Goal: Task Accomplishment & Management: Use online tool/utility

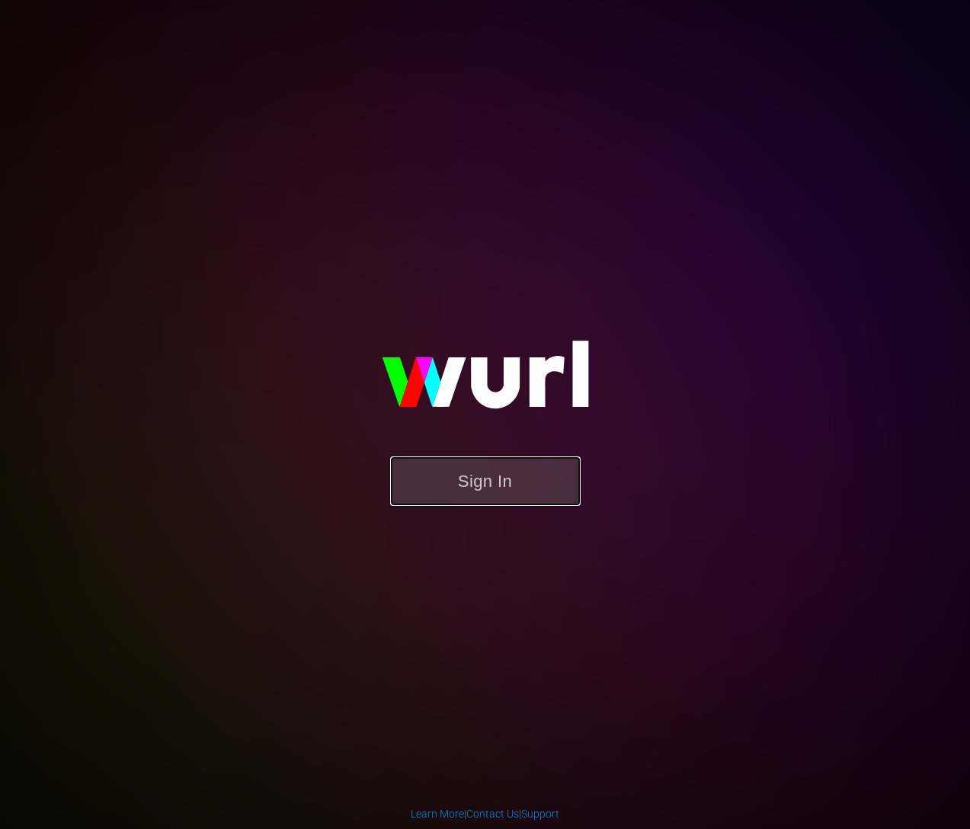
click at [474, 485] on button "Sign In" at bounding box center [485, 481] width 190 height 50
click at [461, 490] on button "Sign In" at bounding box center [485, 481] width 190 height 50
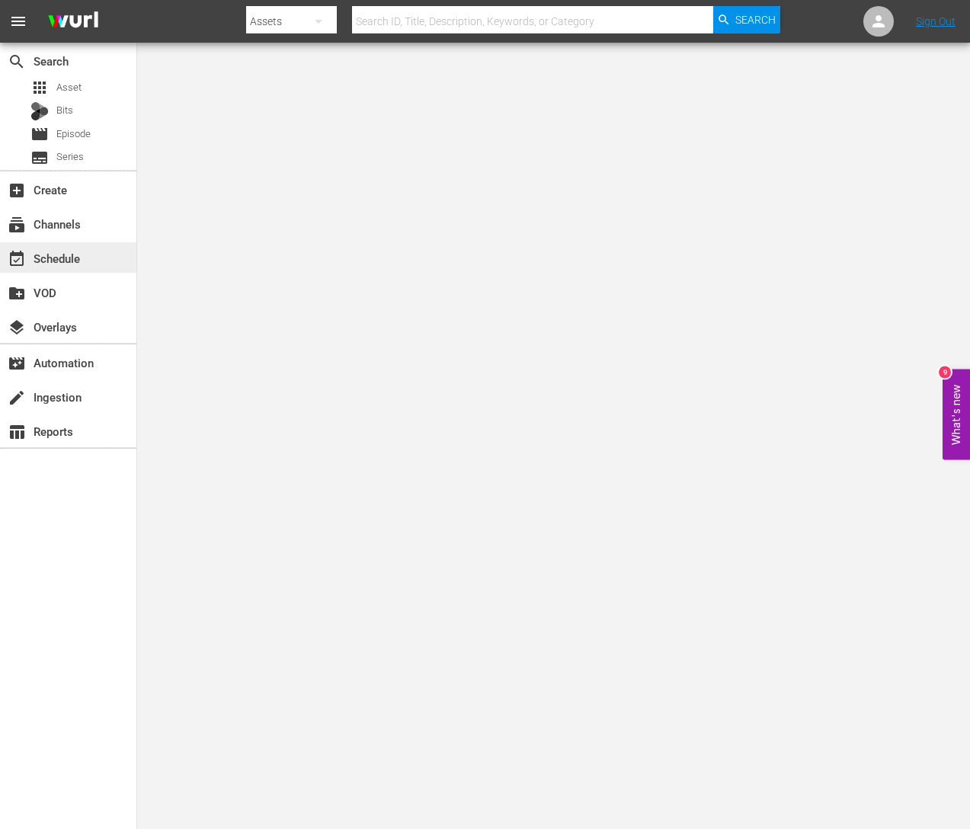
click at [71, 257] on div "event_available Schedule" at bounding box center [42, 256] width 85 height 14
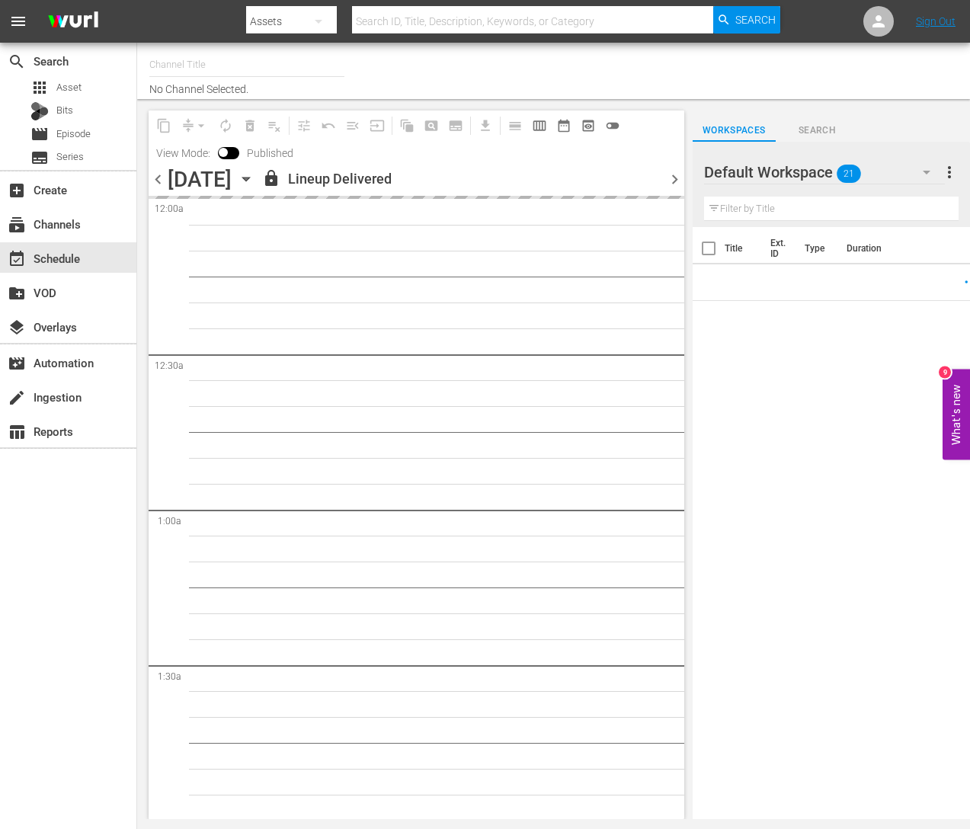
type input "AIR & SPACE (1684)"
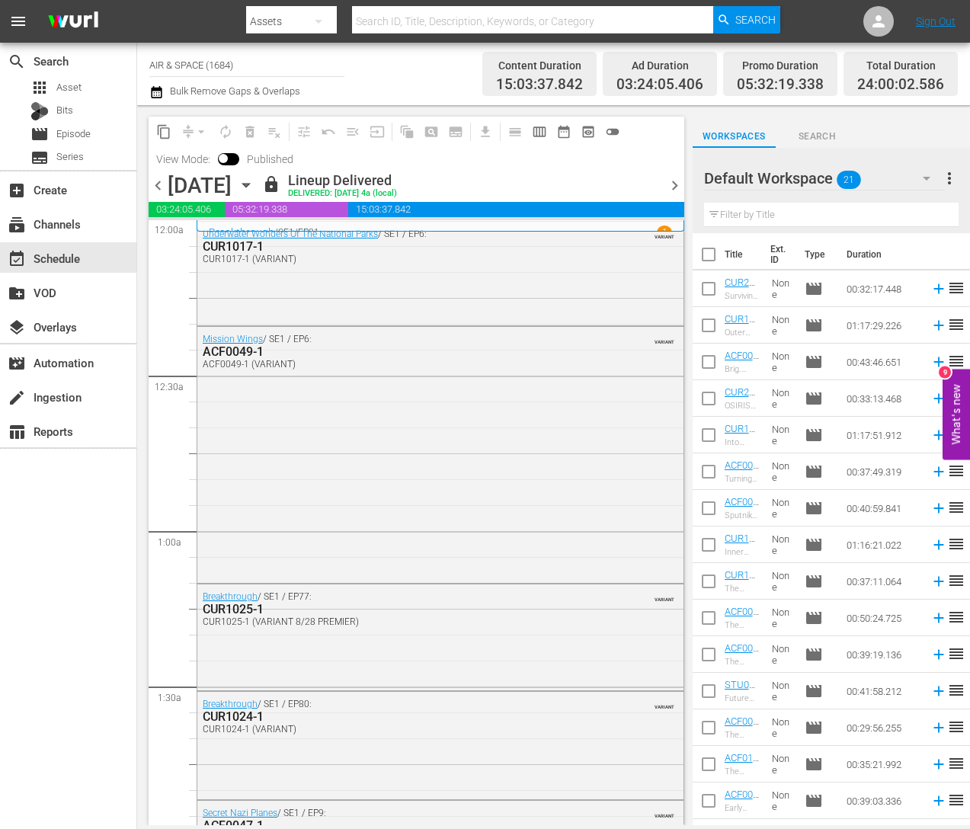
click at [675, 180] on span "chevron_right" at bounding box center [674, 185] width 19 height 19
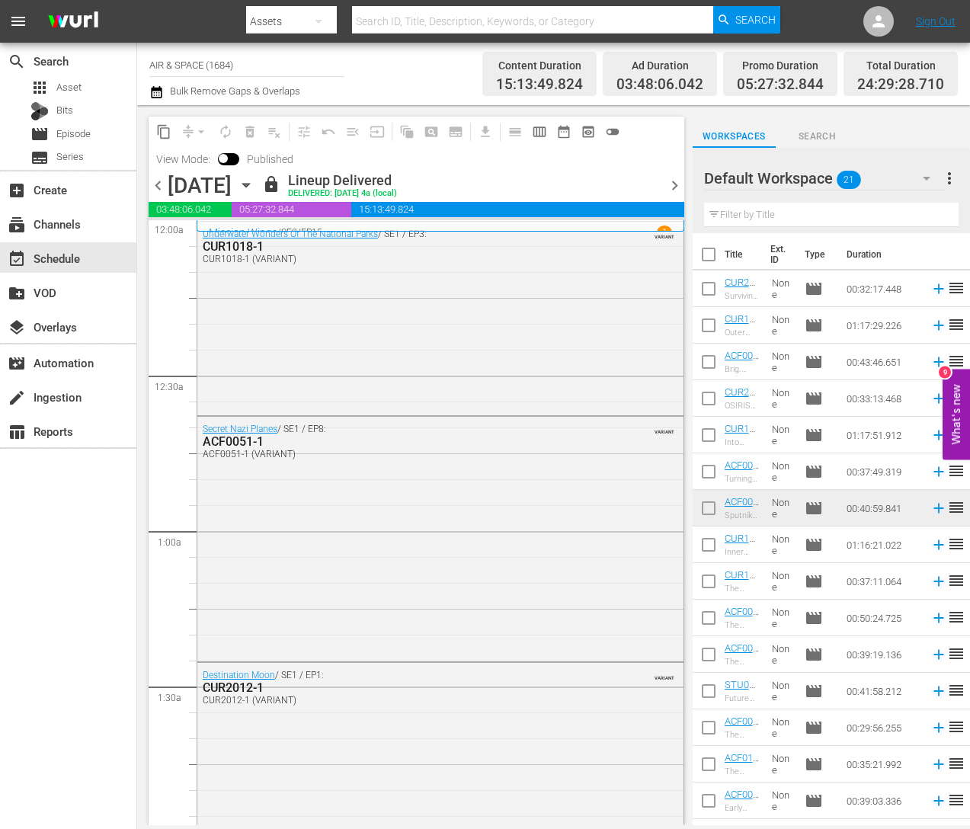
click at [254, 182] on icon "button" at bounding box center [246, 185] width 17 height 17
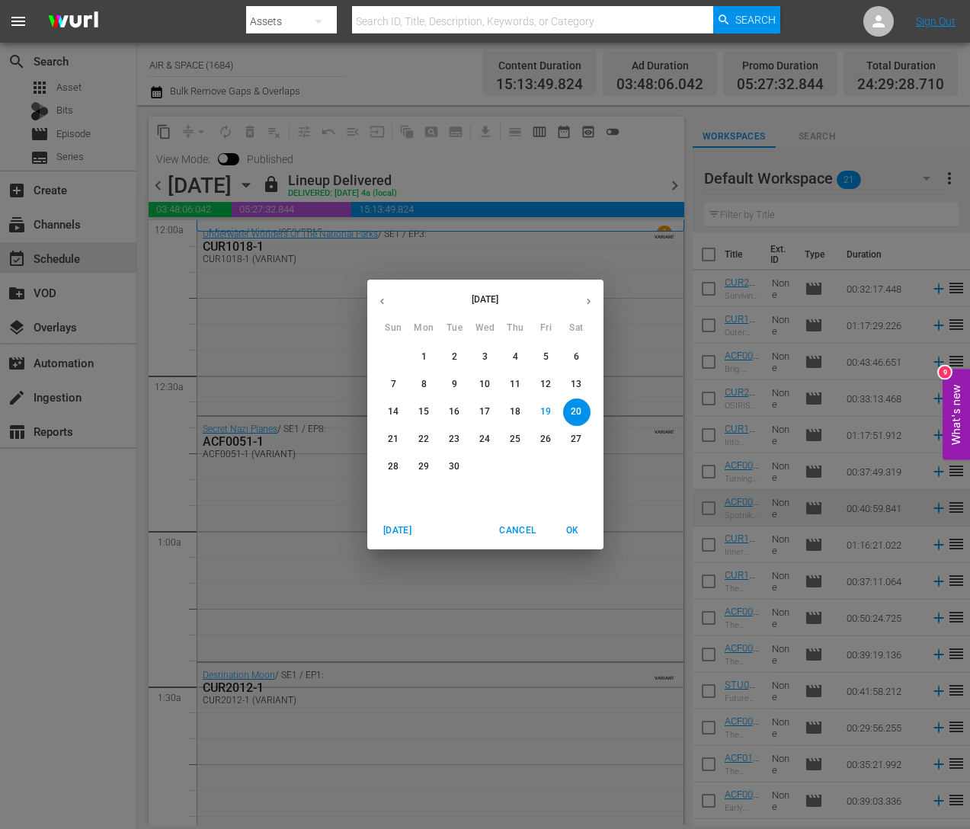
click at [546, 438] on p "26" at bounding box center [545, 439] width 11 height 13
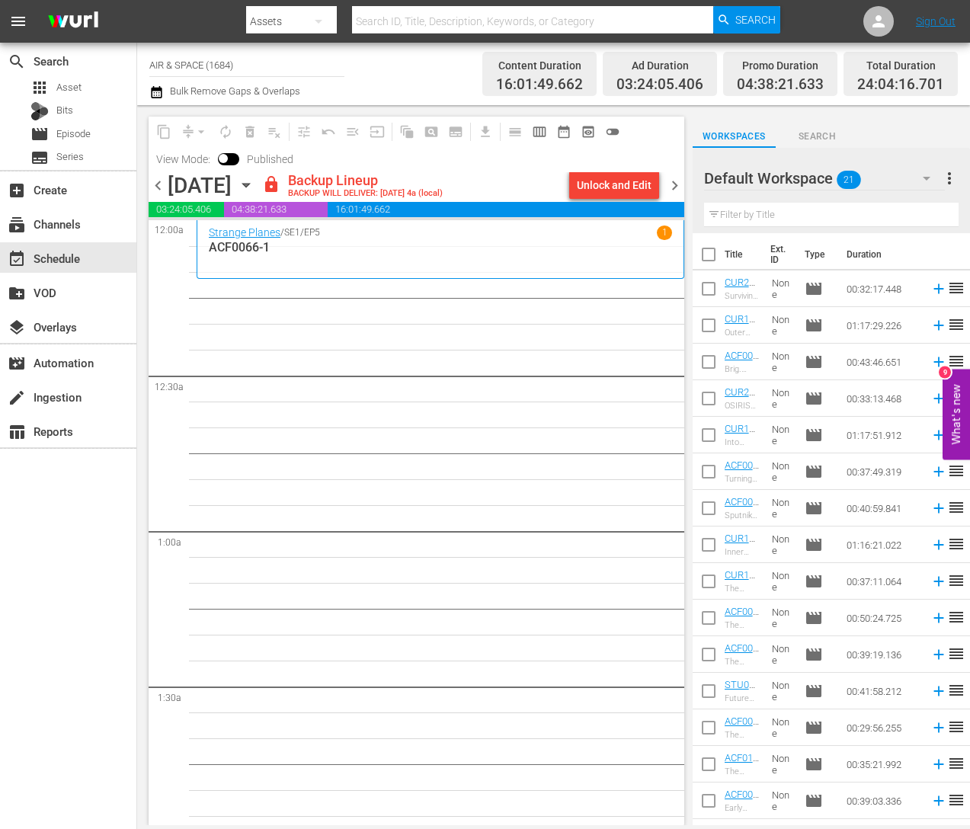
click at [161, 185] on span "chevron_left" at bounding box center [158, 185] width 19 height 19
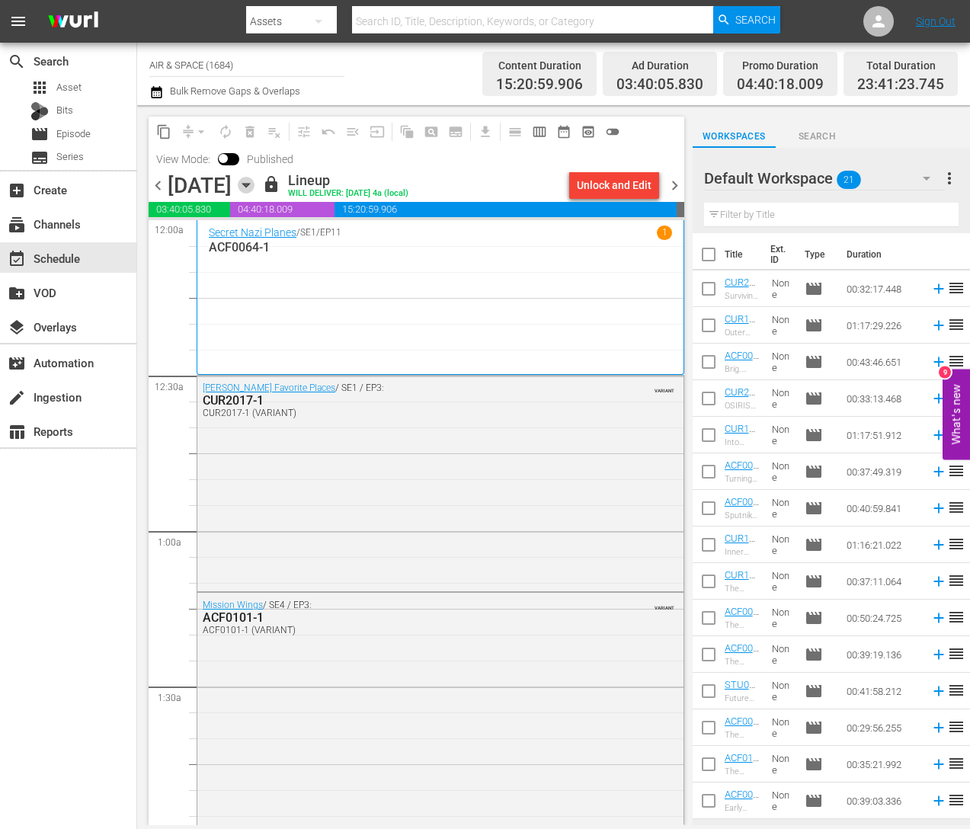
click at [254, 183] on icon "button" at bounding box center [246, 185] width 17 height 17
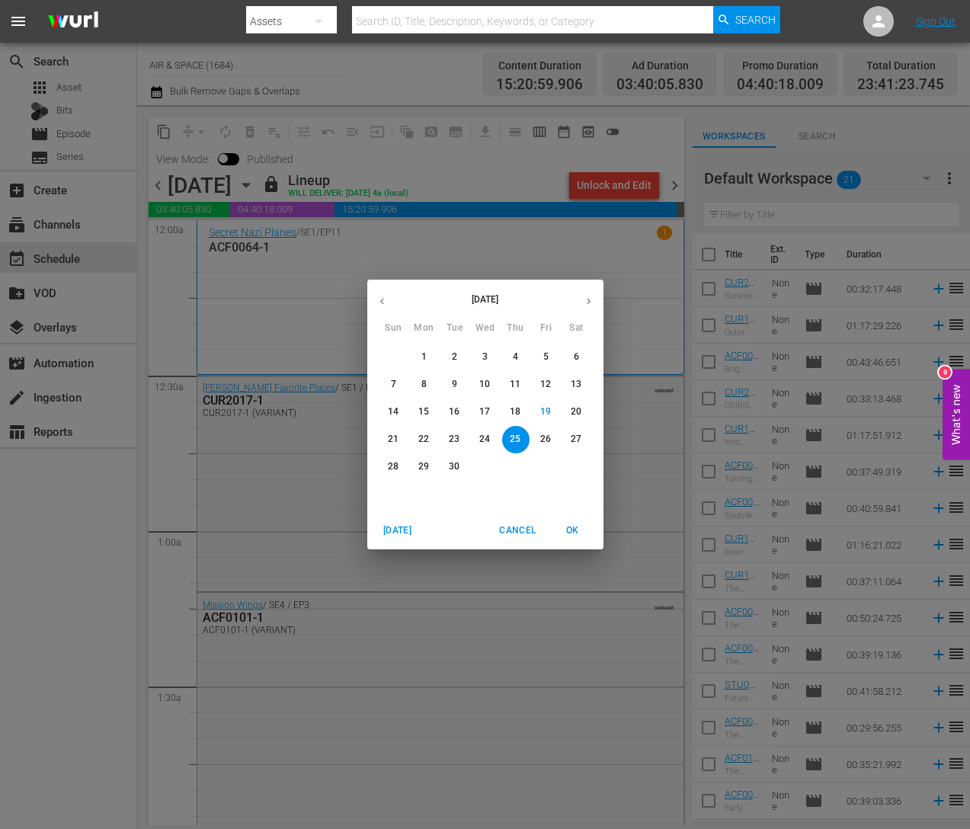
click at [402, 414] on span "14" at bounding box center [393, 411] width 27 height 13
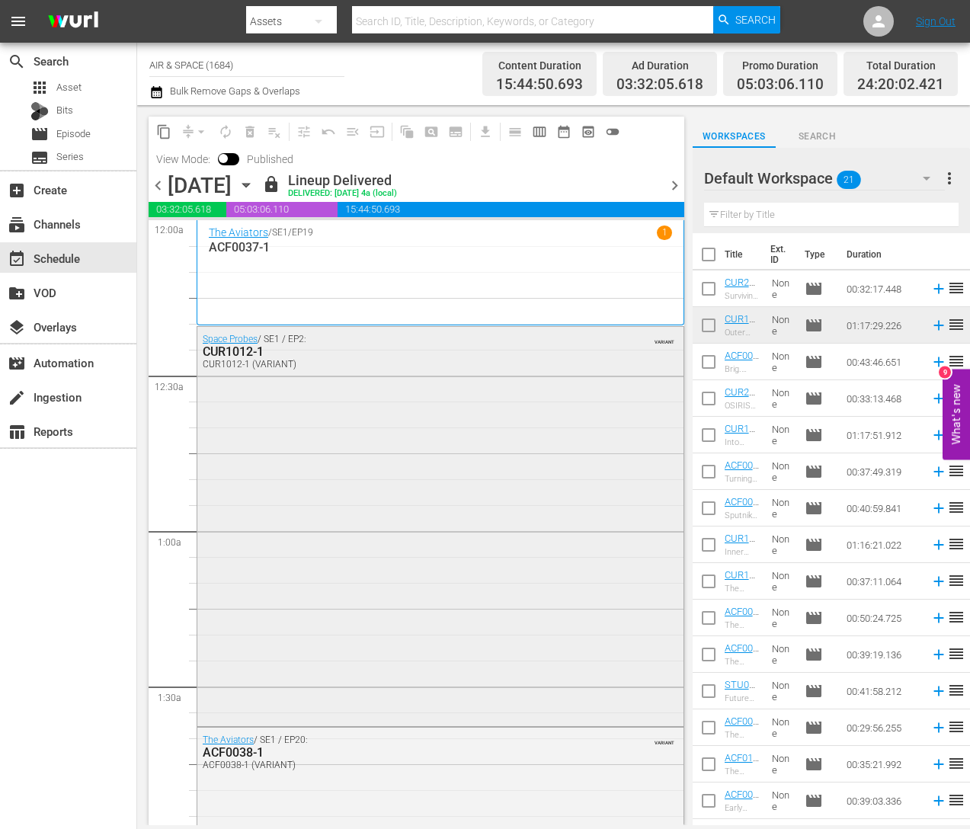
click at [239, 352] on div "CUR1012-1" at bounding box center [401, 351] width 397 height 14
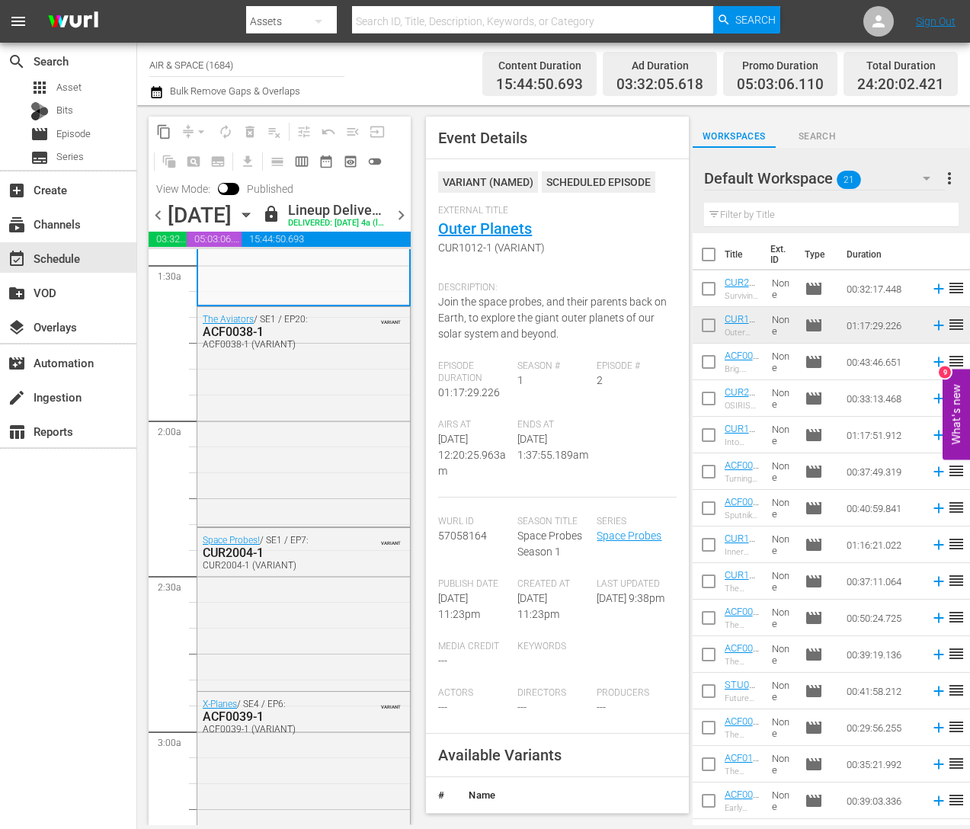
scroll to position [461, 0]
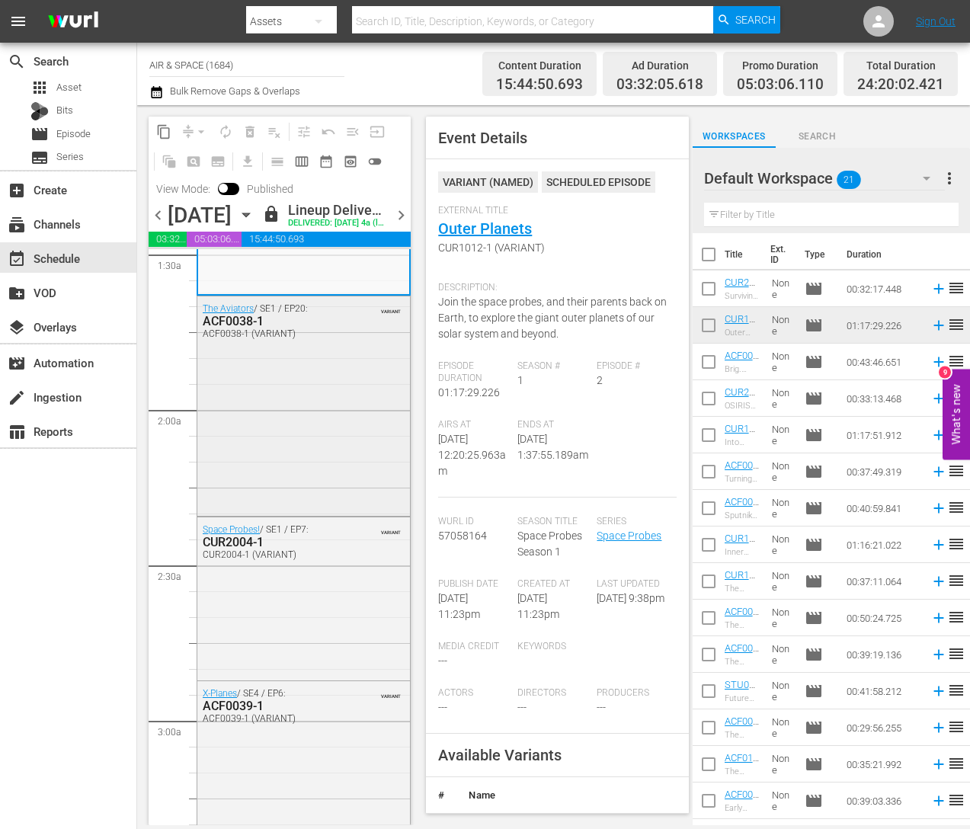
click at [236, 328] on div "ACF0038-1" at bounding box center [271, 321] width 136 height 14
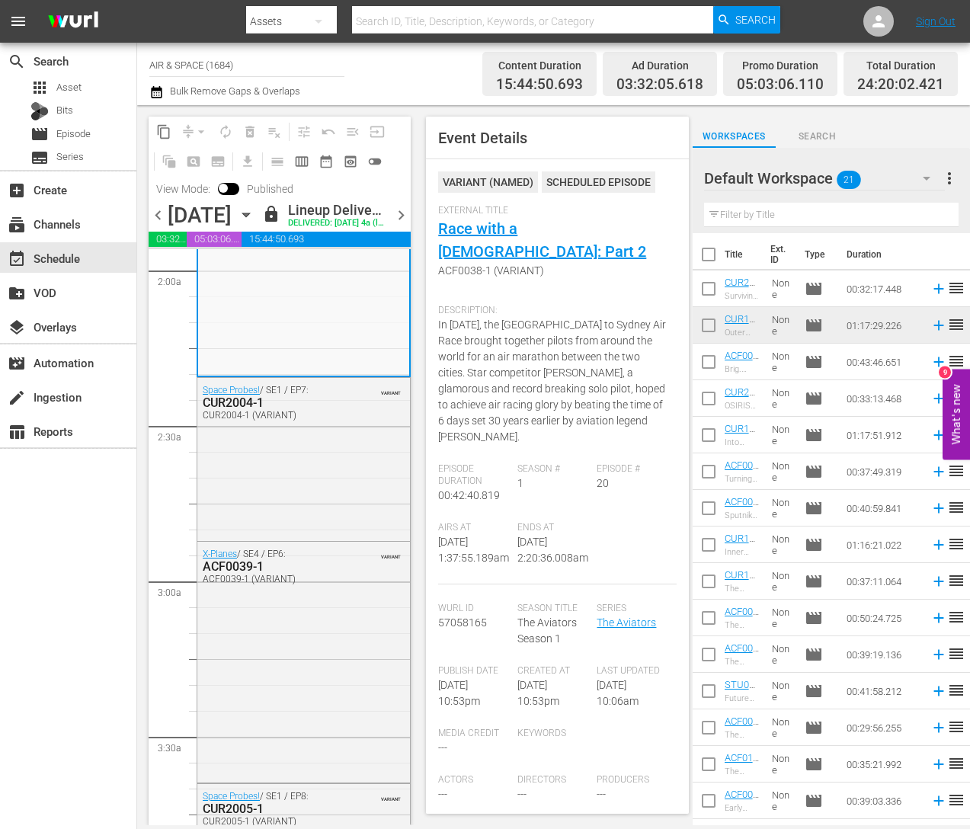
scroll to position [706, 0]
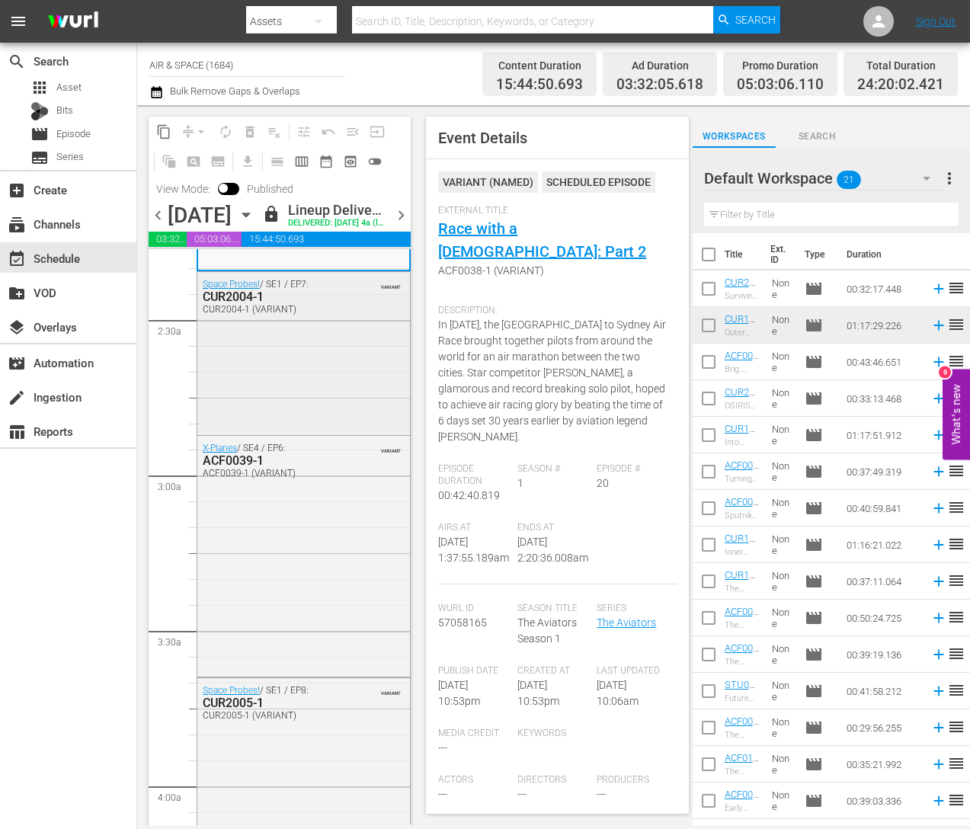
click at [250, 304] on div "CUR2004-1" at bounding box center [271, 296] width 136 height 14
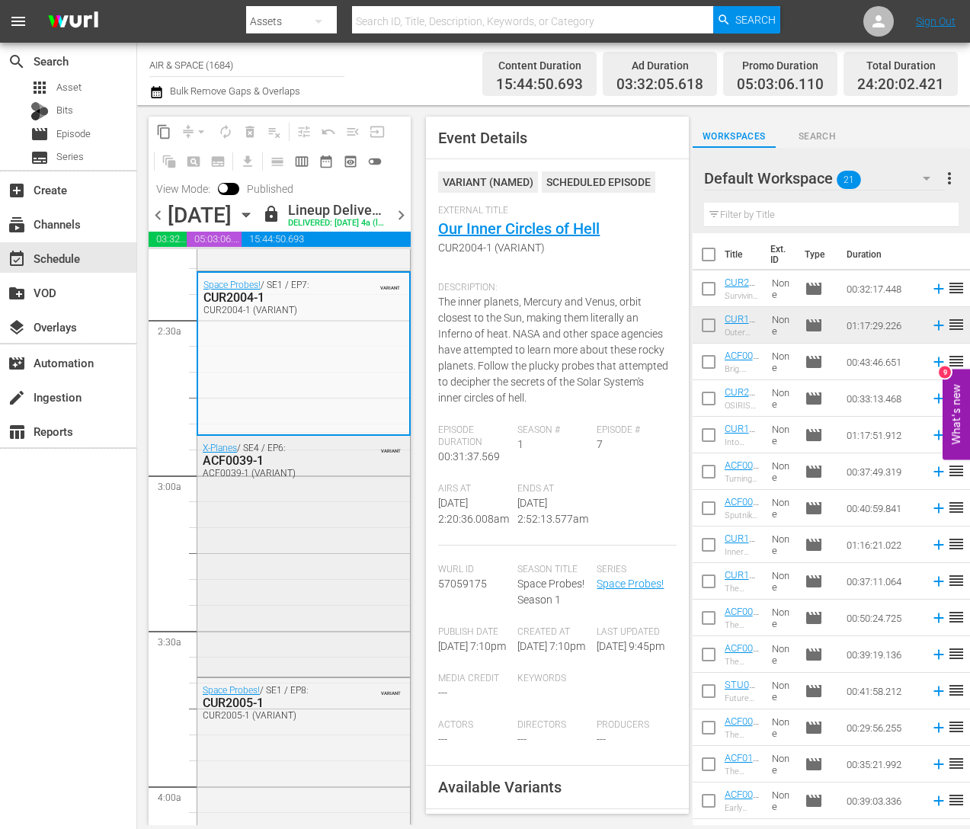
click at [250, 468] on div "ACF0039-1" at bounding box center [271, 460] width 136 height 14
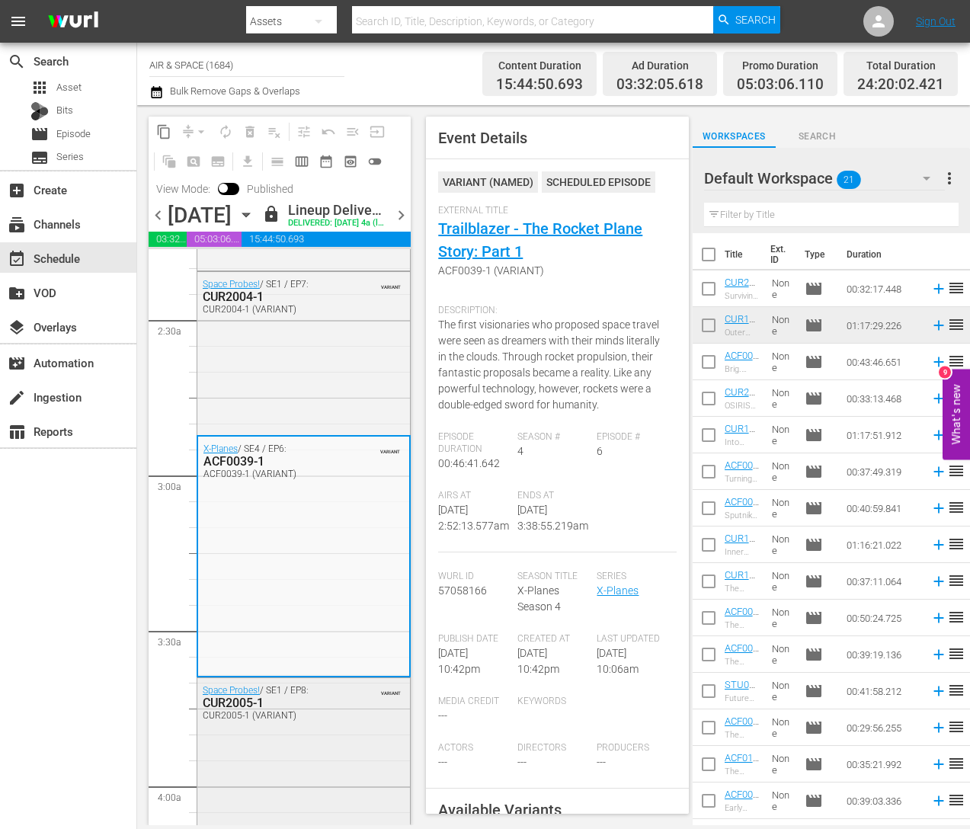
click at [241, 710] on div "CUR2005-1" at bounding box center [271, 702] width 136 height 14
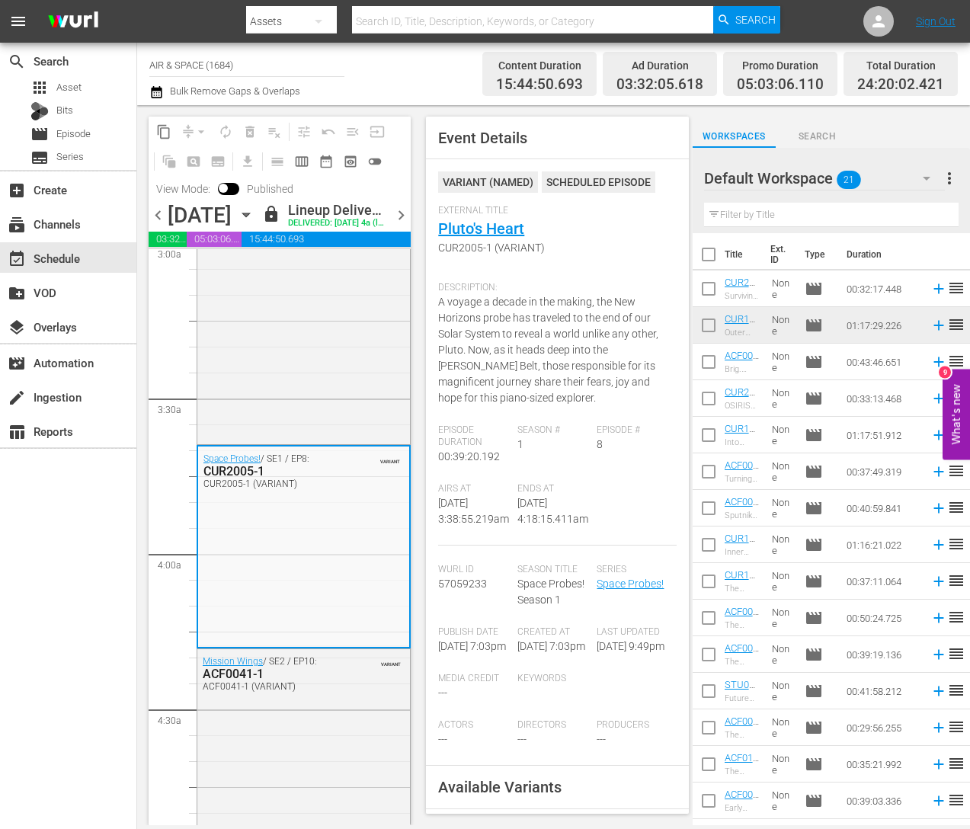
scroll to position [992, 0]
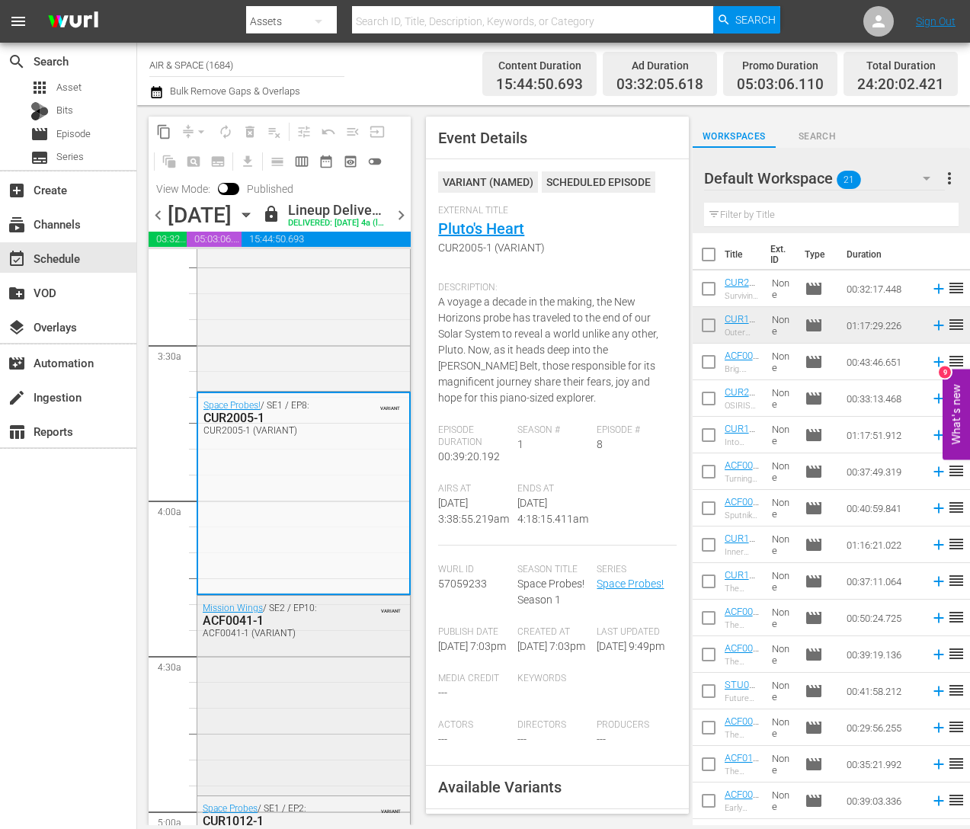
click at [242, 628] on div "ACF0041-1" at bounding box center [271, 620] width 136 height 14
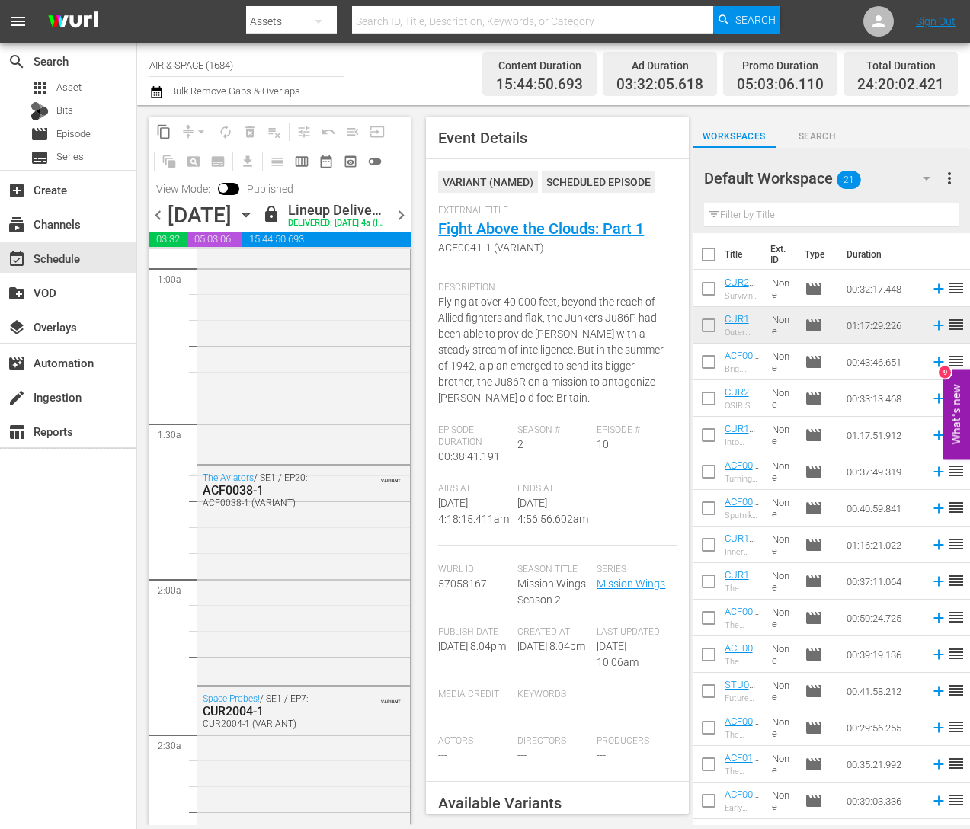
scroll to position [260, 0]
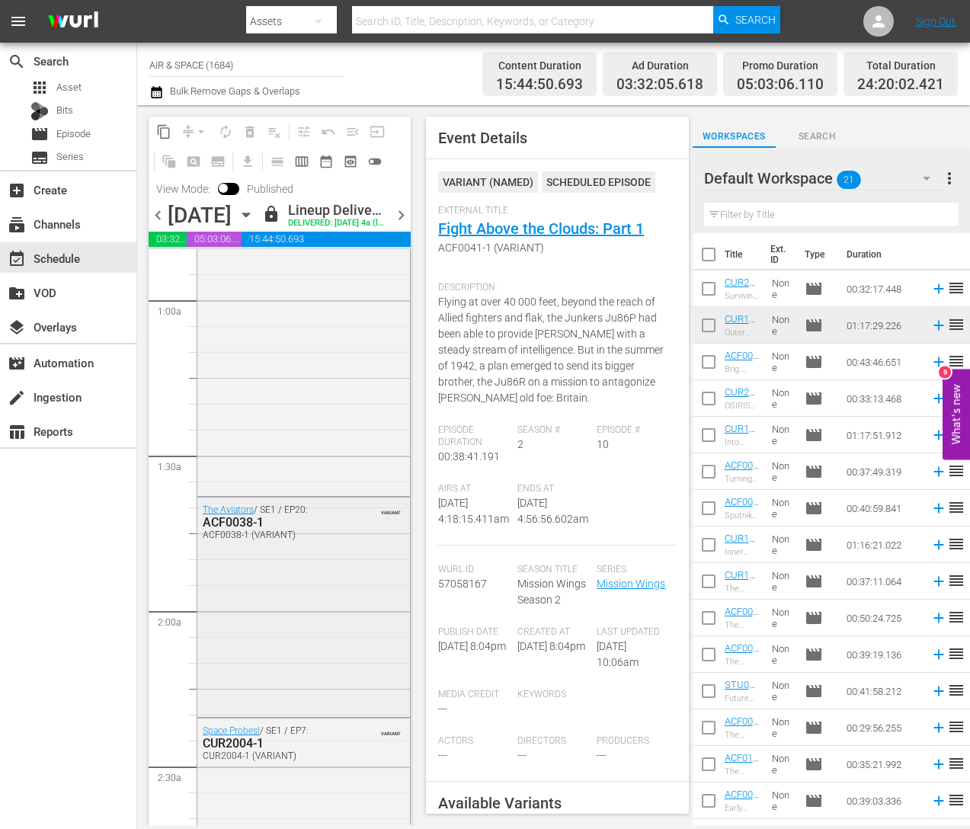
click at [238, 529] on div "ACF0038-1" at bounding box center [271, 522] width 136 height 14
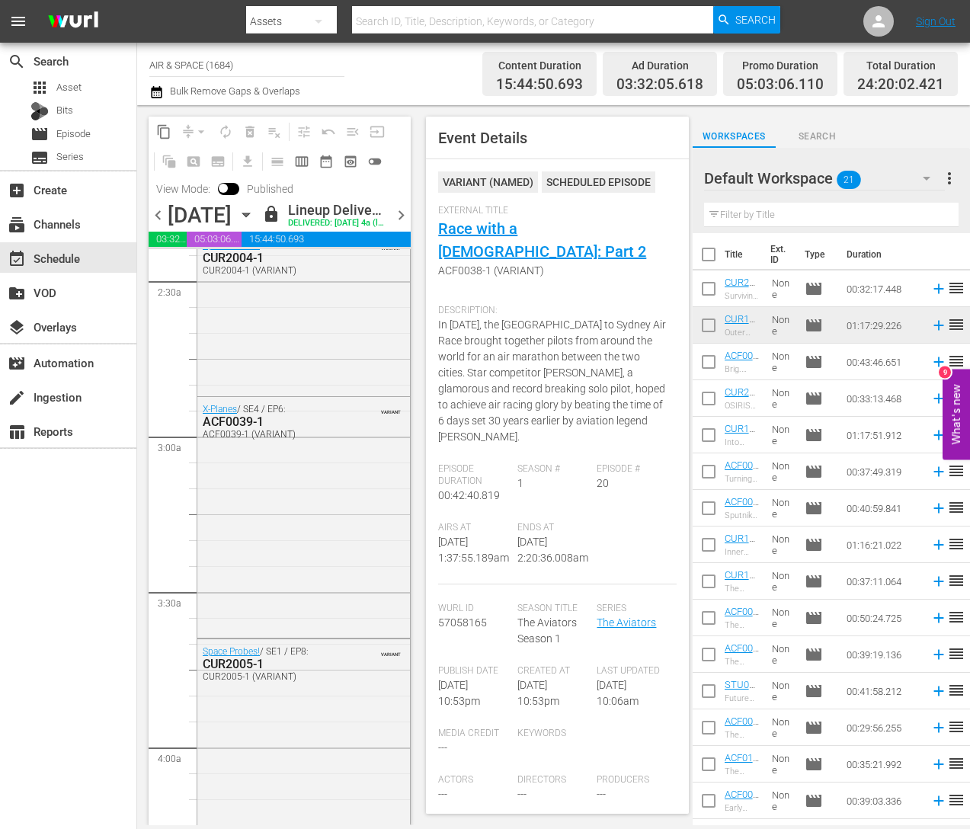
scroll to position [776, 0]
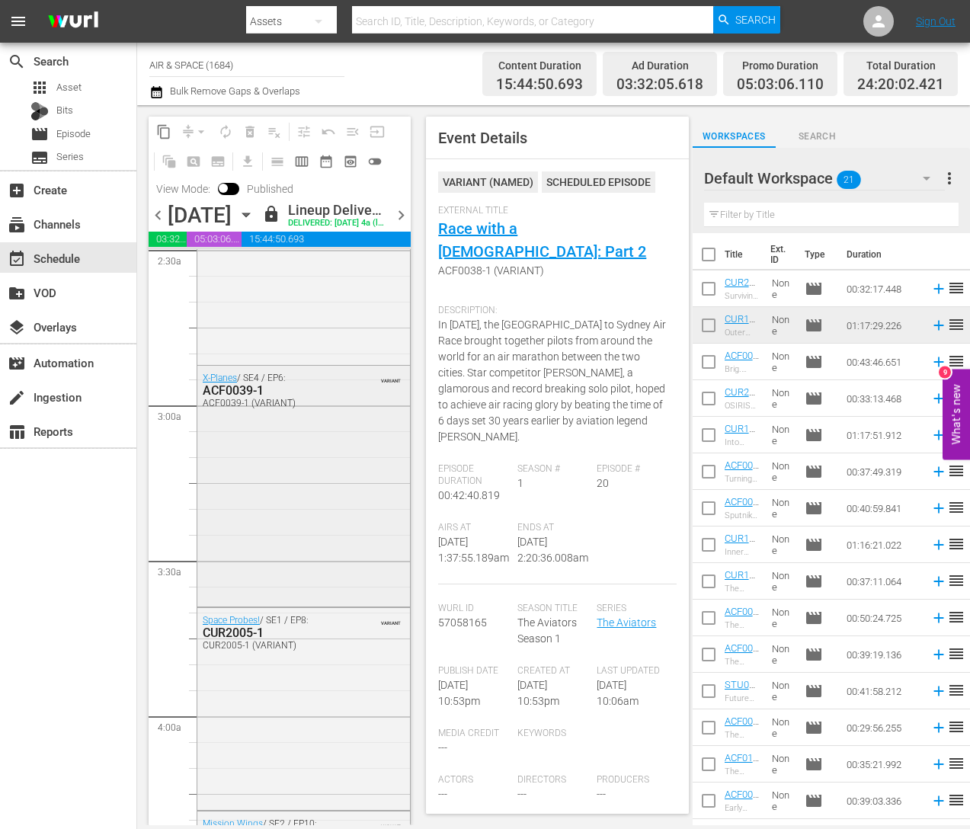
click at [241, 398] on div "ACF0039-1" at bounding box center [271, 390] width 136 height 14
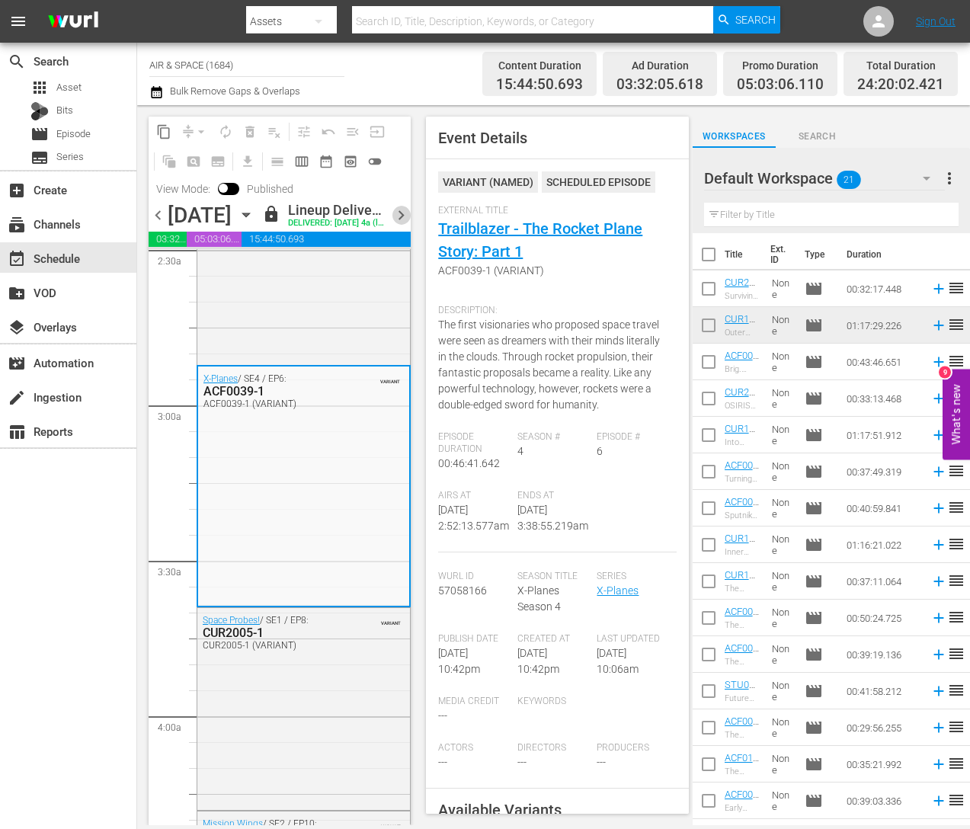
click at [403, 225] on span "chevron_right" at bounding box center [400, 215] width 19 height 19
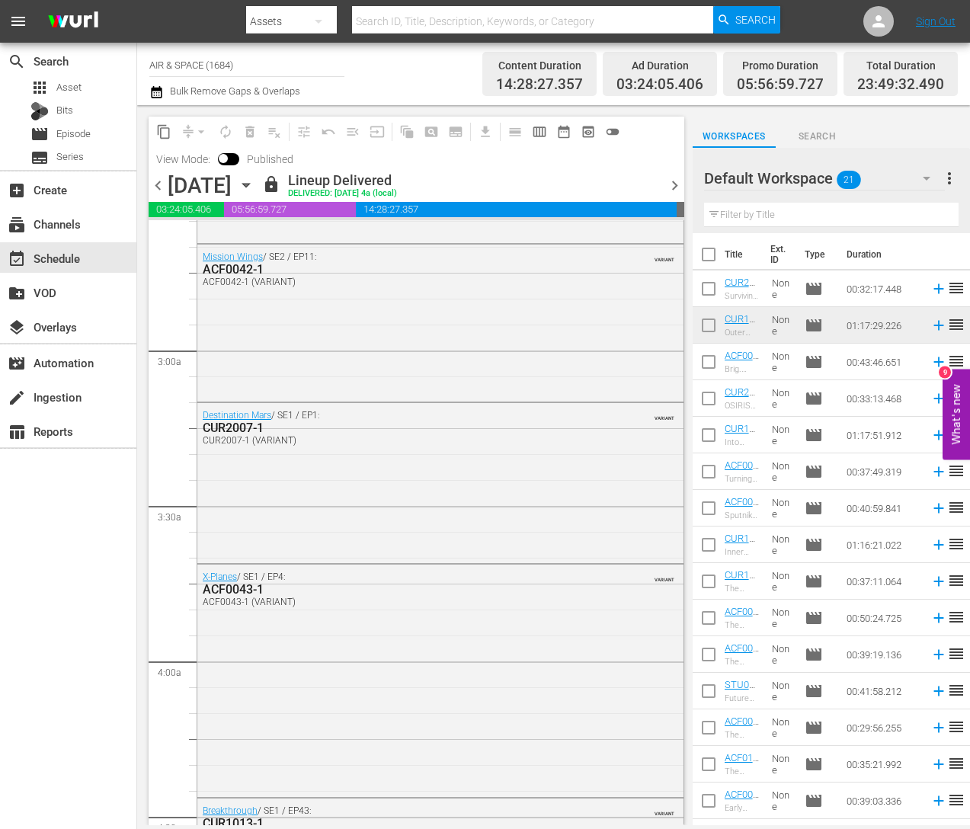
scroll to position [776, 0]
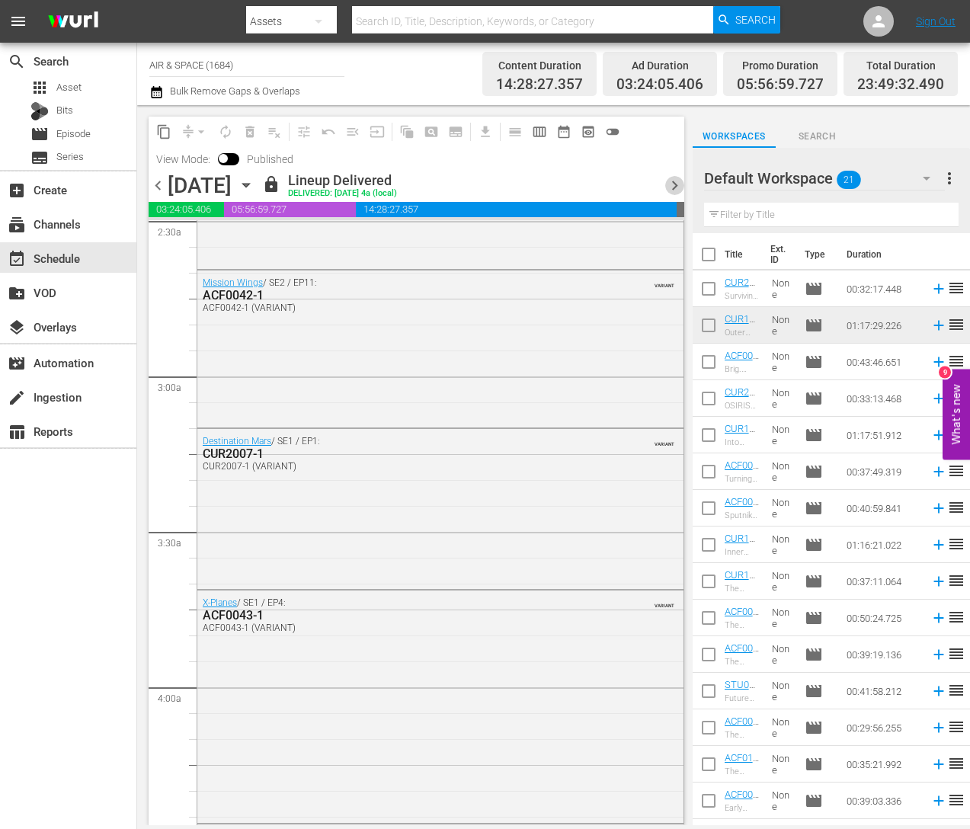
click at [673, 185] on span "chevron_right" at bounding box center [674, 185] width 19 height 19
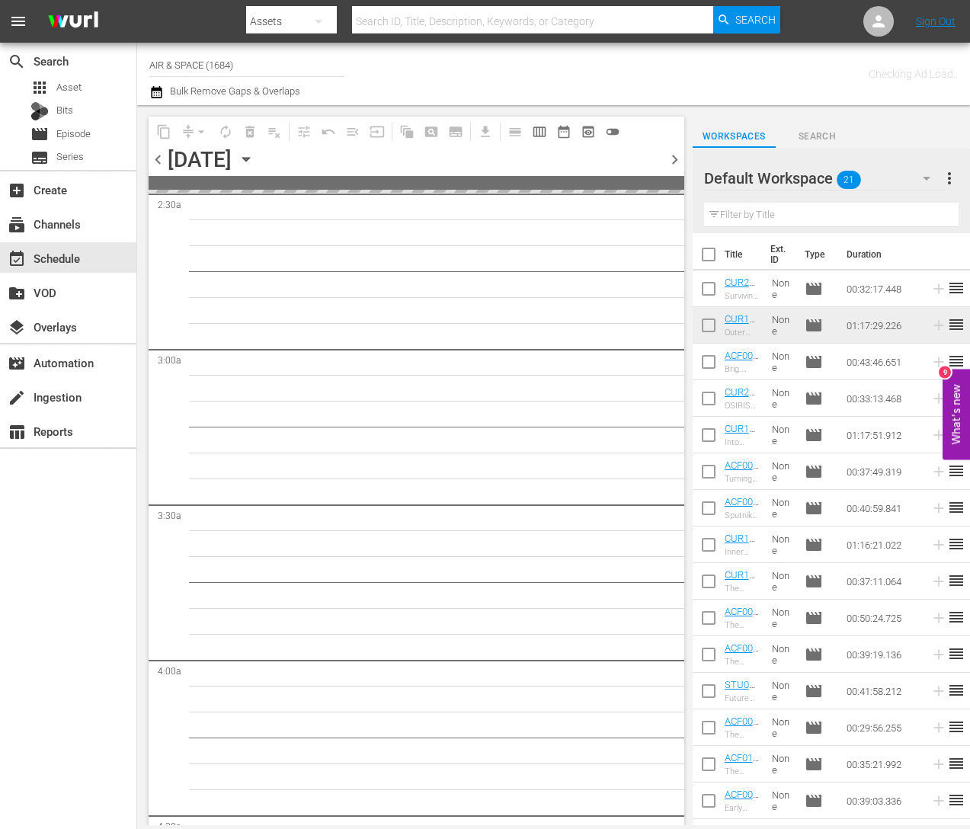
scroll to position [802, 0]
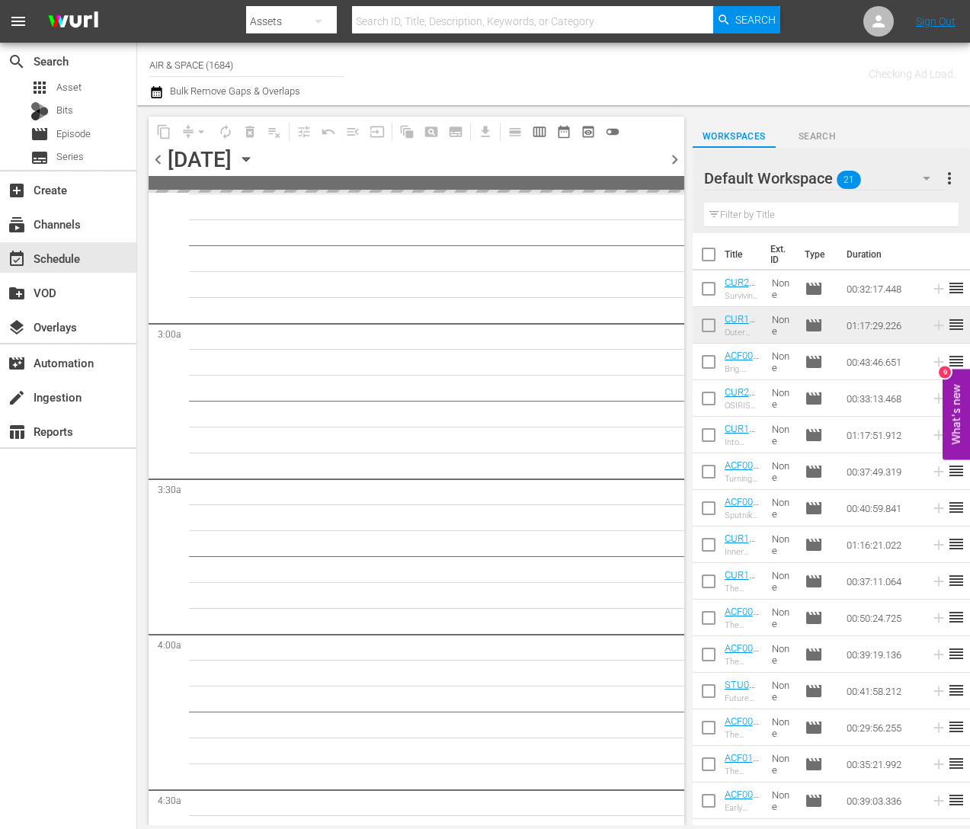
click at [673, 169] on span "chevron_right" at bounding box center [674, 159] width 19 height 19
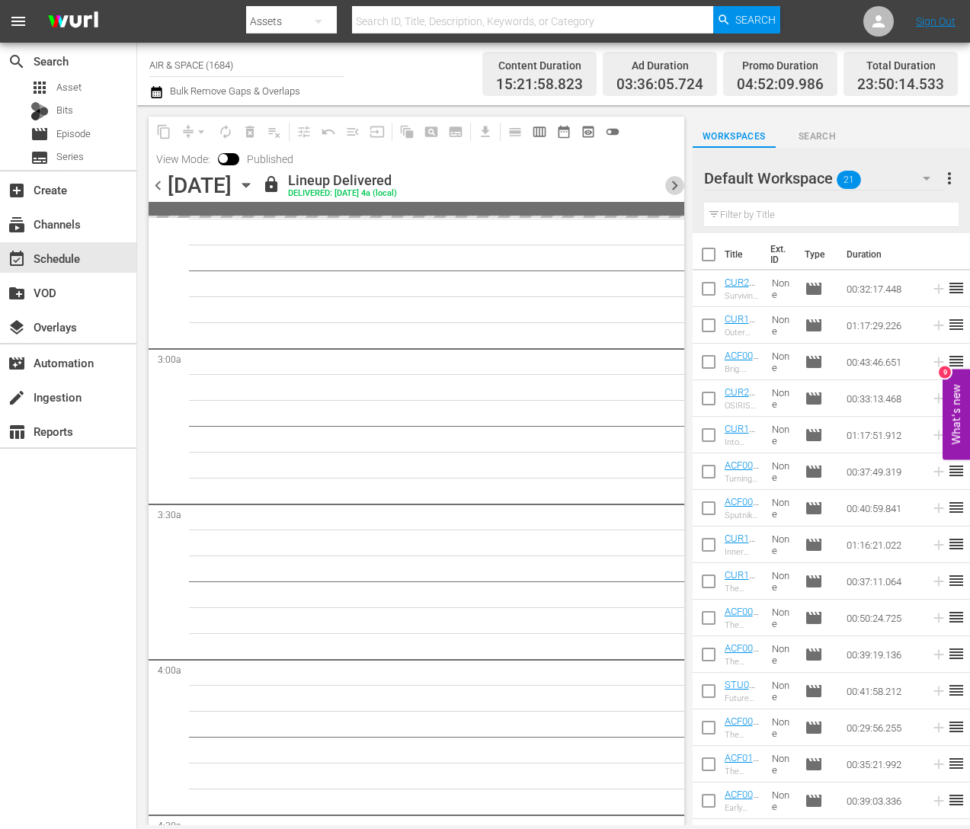
click at [673, 185] on span "chevron_right" at bounding box center [674, 185] width 19 height 19
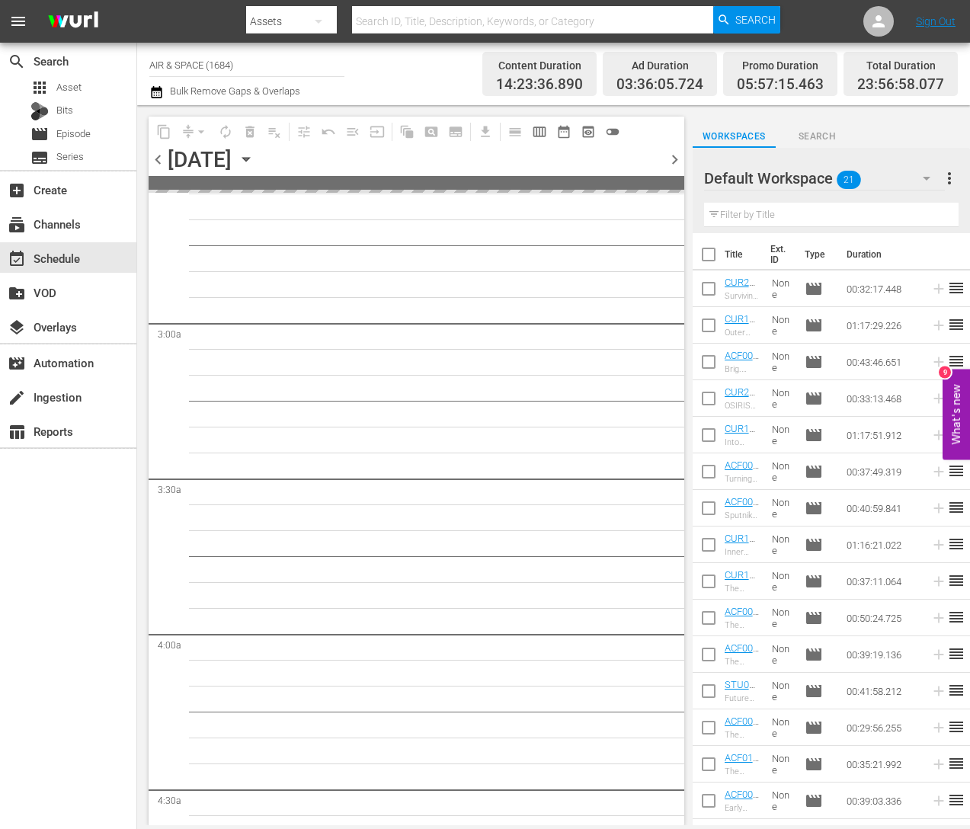
click at [673, 169] on span "chevron_right" at bounding box center [674, 159] width 19 height 19
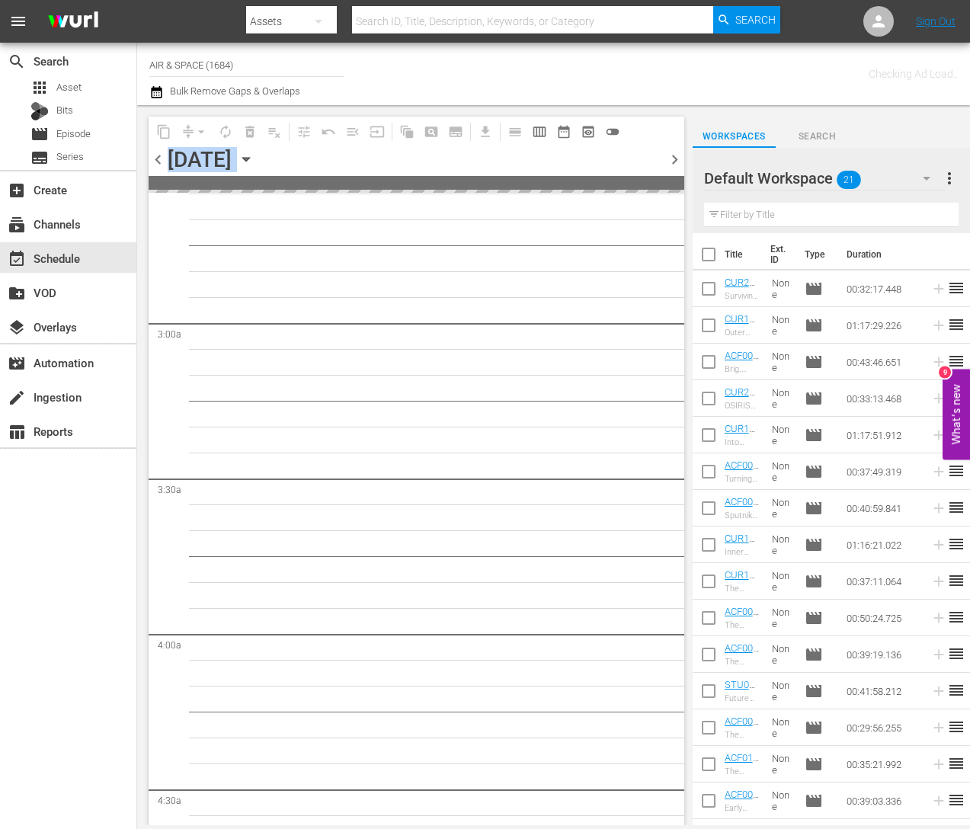
click at [673, 185] on span at bounding box center [416, 183] width 535 height 14
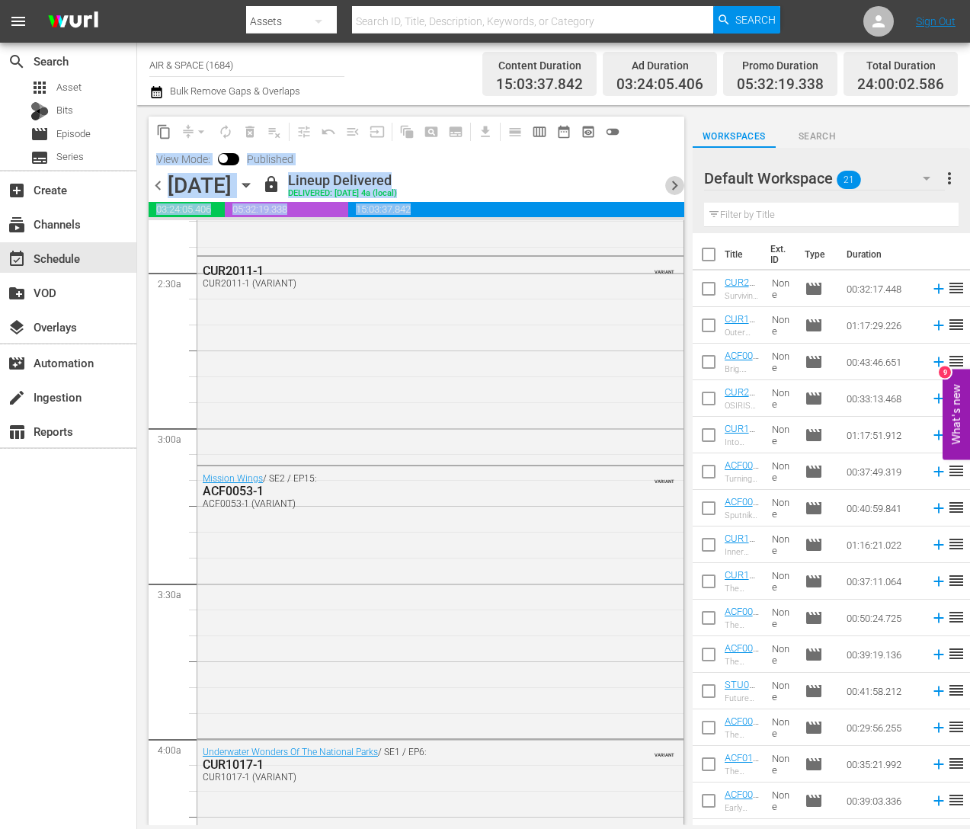
click at [673, 185] on span "chevron_right" at bounding box center [674, 185] width 19 height 19
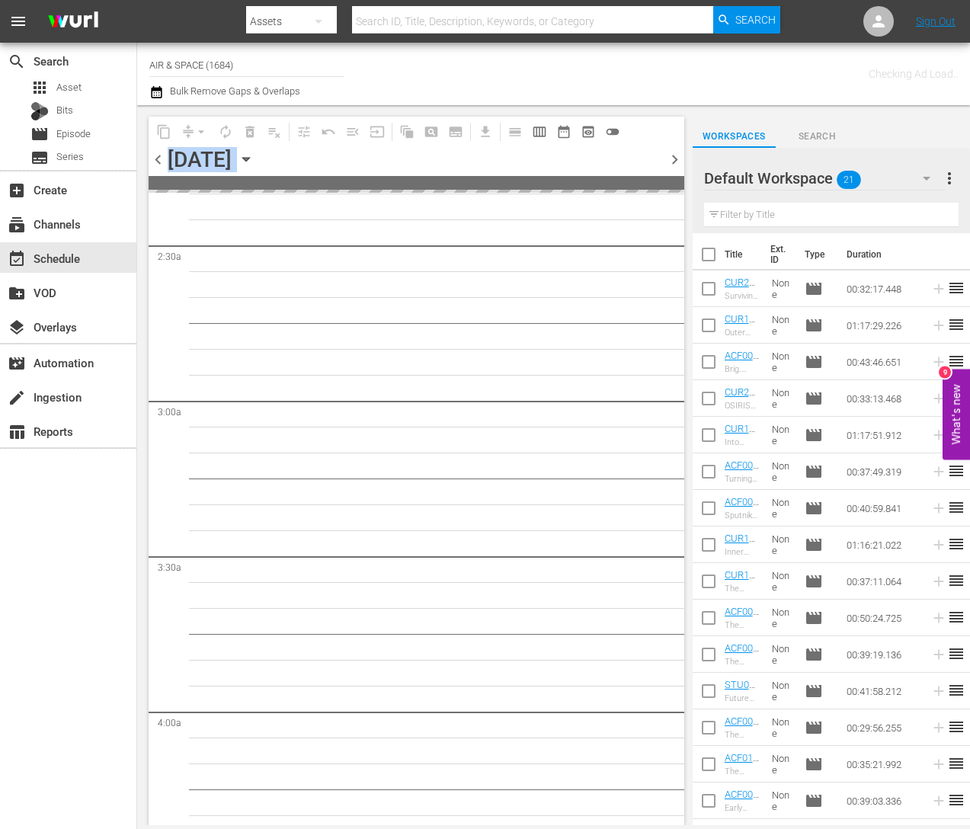
scroll to position [802, 0]
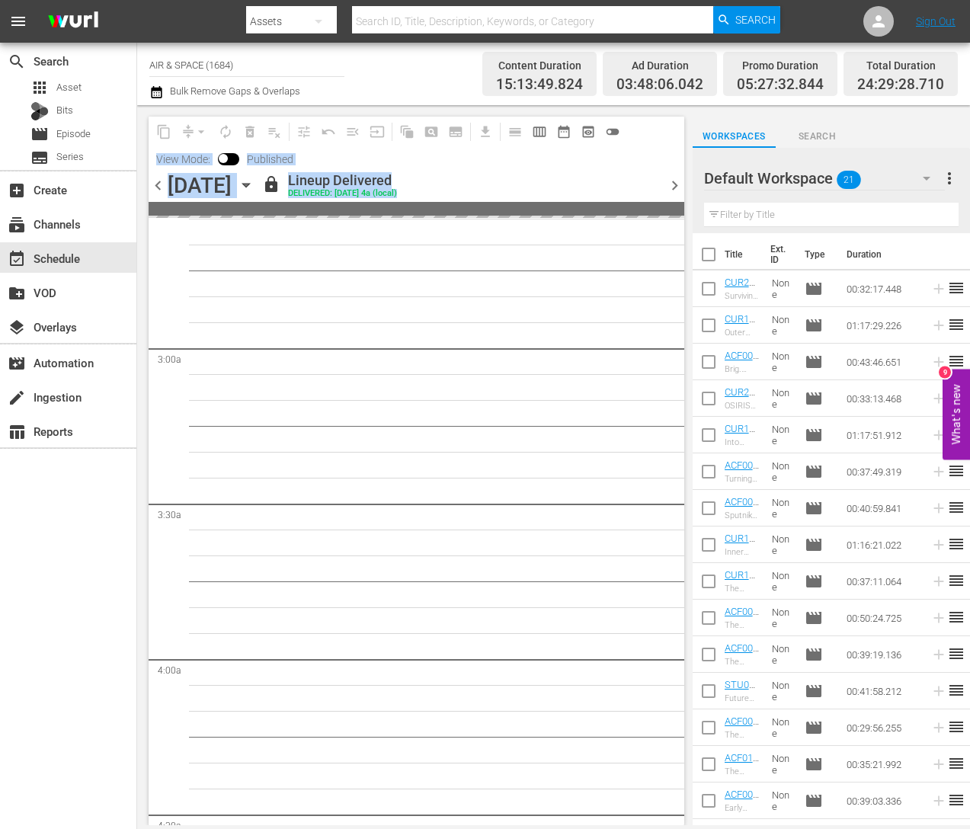
click at [673, 185] on span "chevron_right" at bounding box center [674, 185] width 19 height 19
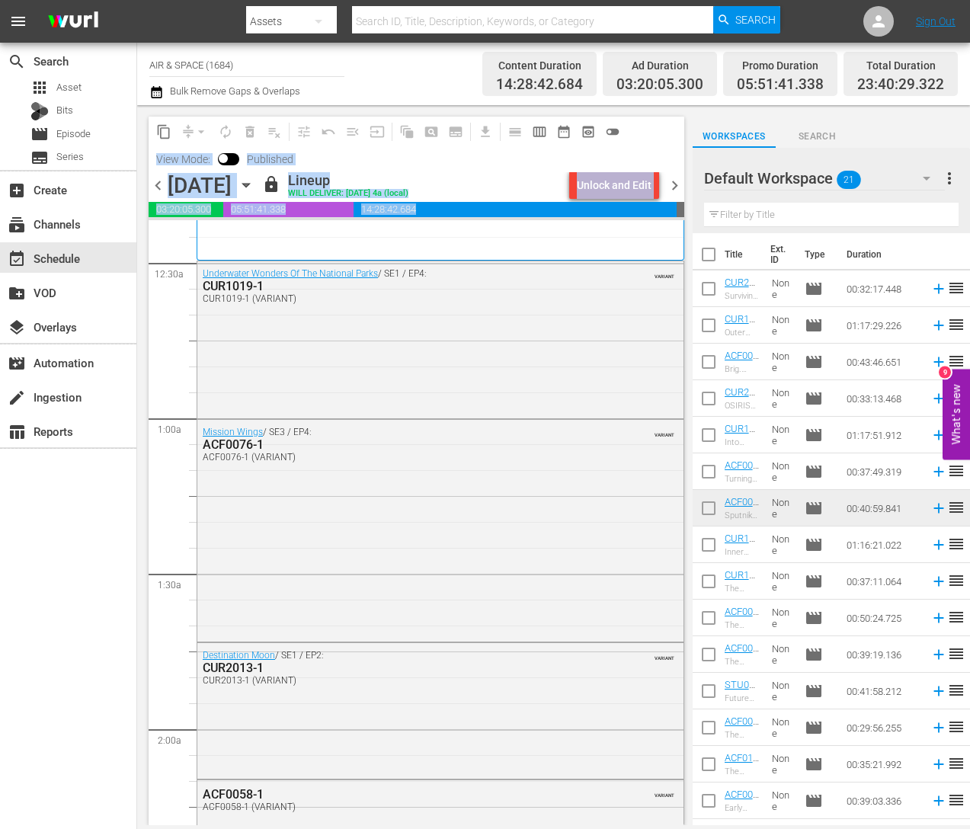
scroll to position [37, 0]
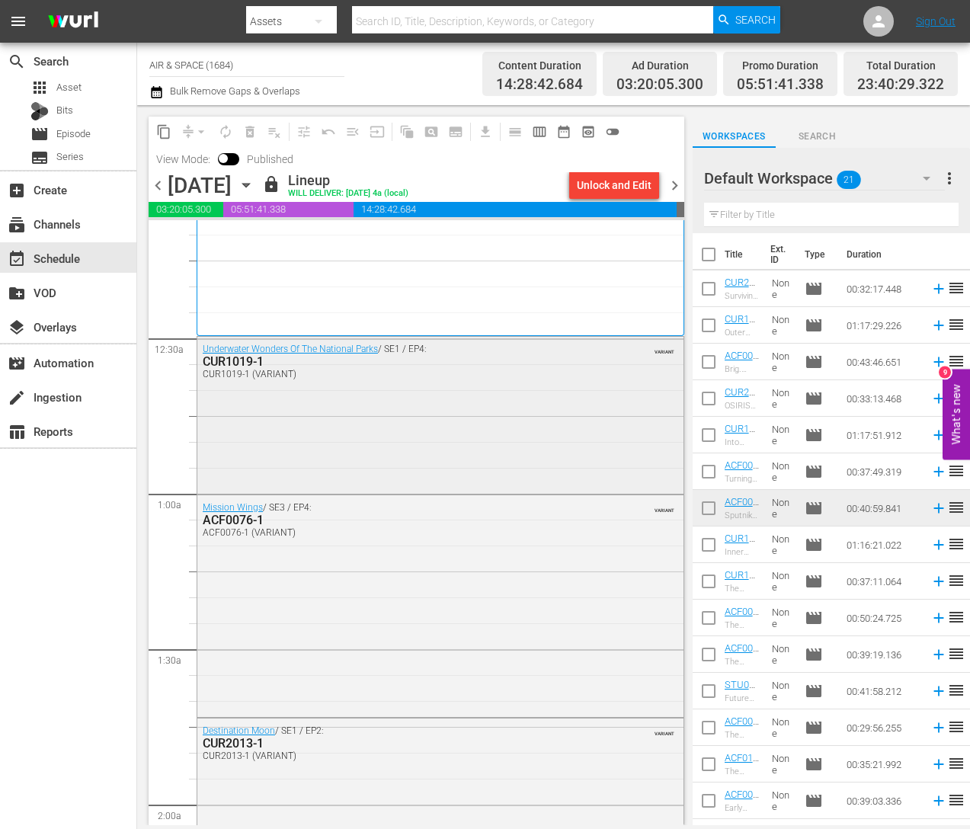
click at [246, 362] on div "CUR1019-1" at bounding box center [401, 361] width 397 height 14
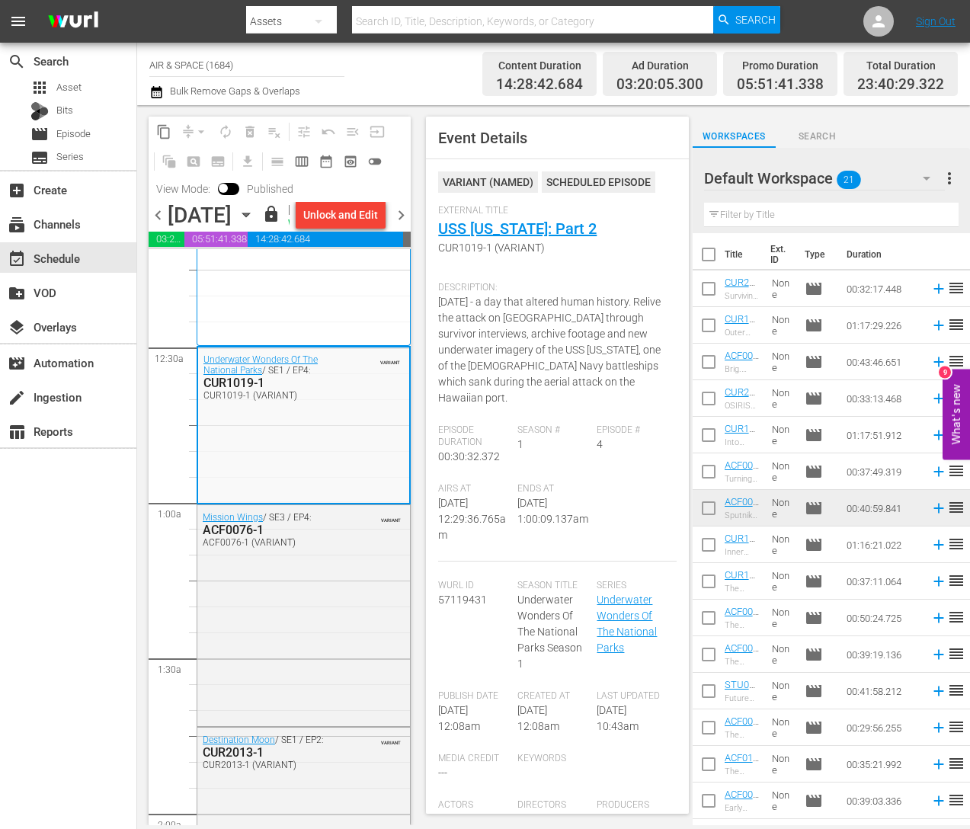
scroll to position [101, 0]
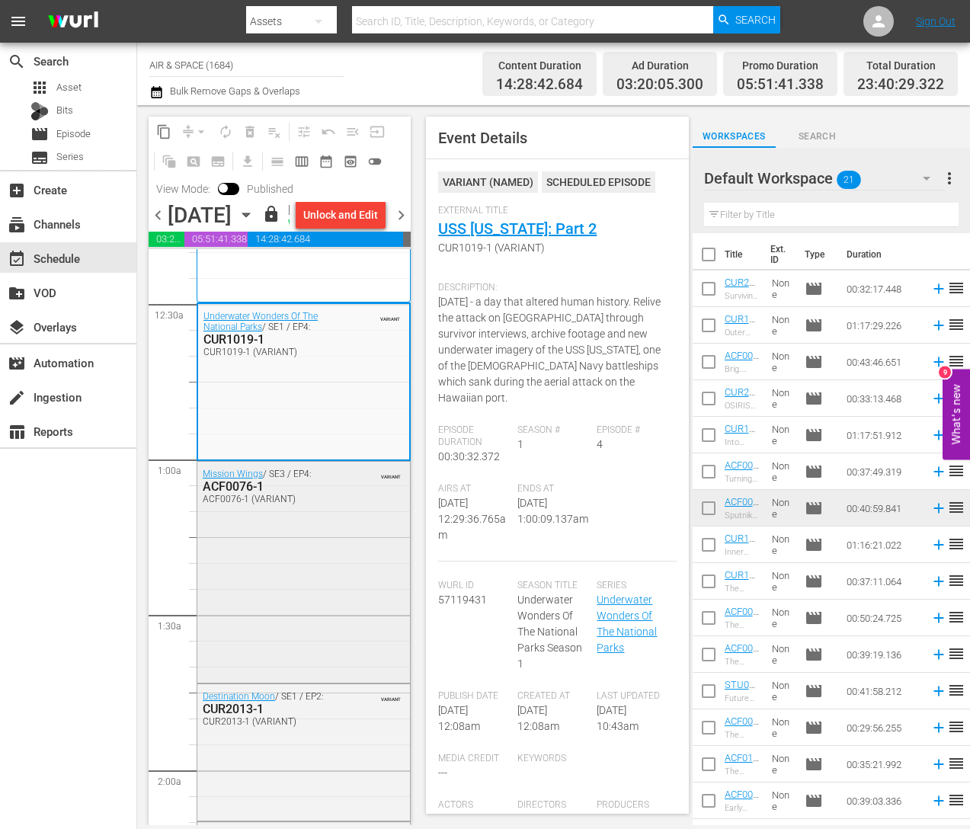
click at [240, 494] on div "ACF0076-1" at bounding box center [271, 486] width 136 height 14
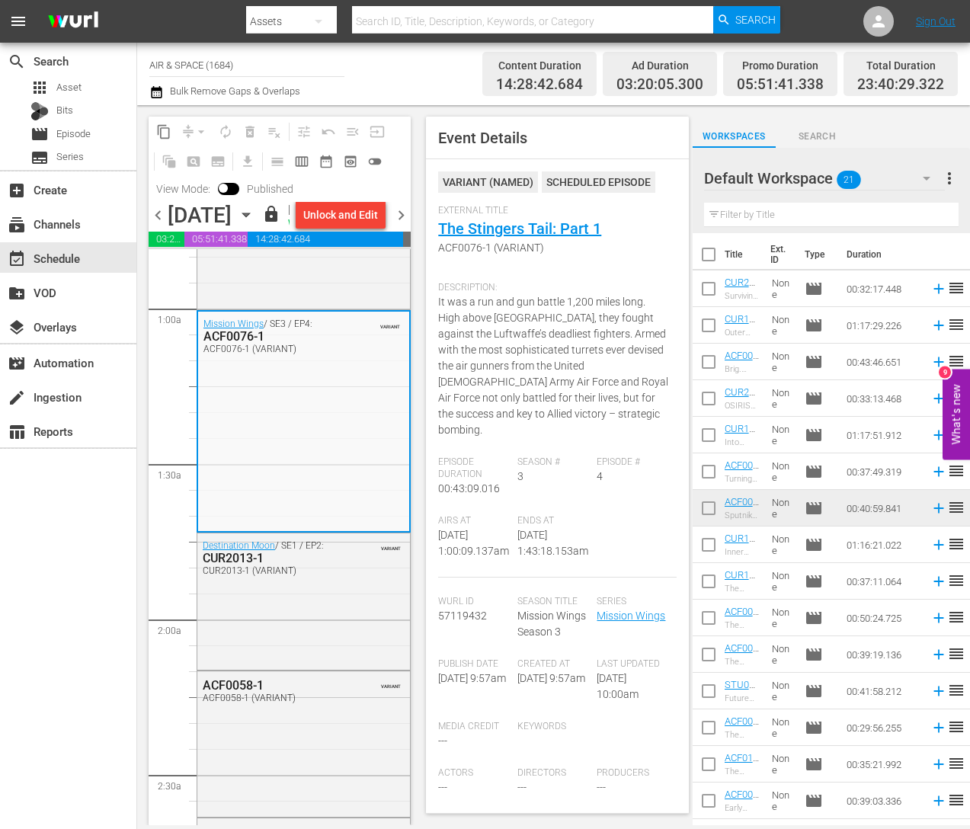
scroll to position [338, 0]
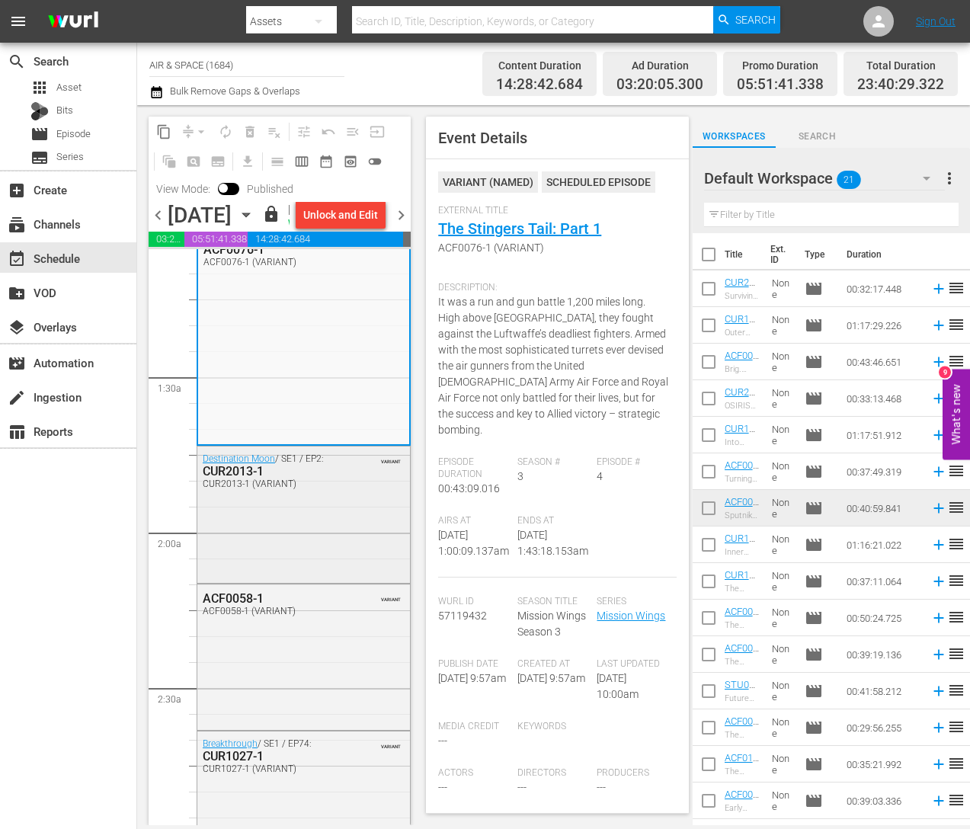
click at [245, 478] on div "CUR2013-1" at bounding box center [271, 471] width 136 height 14
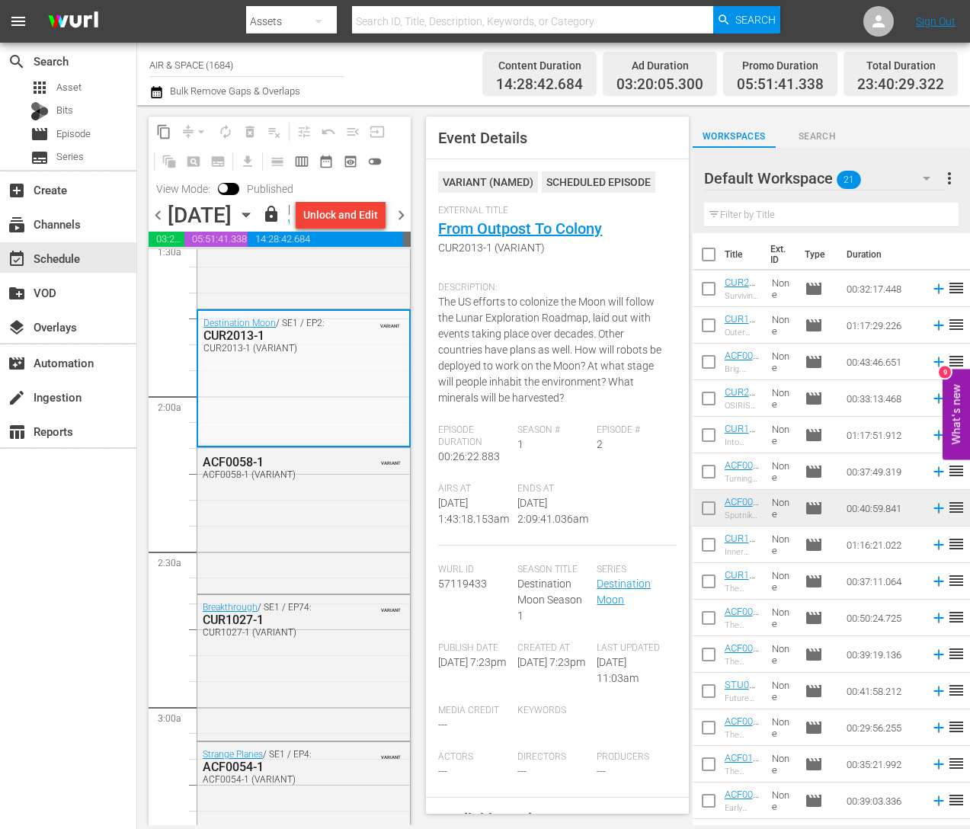
scroll to position [518, 0]
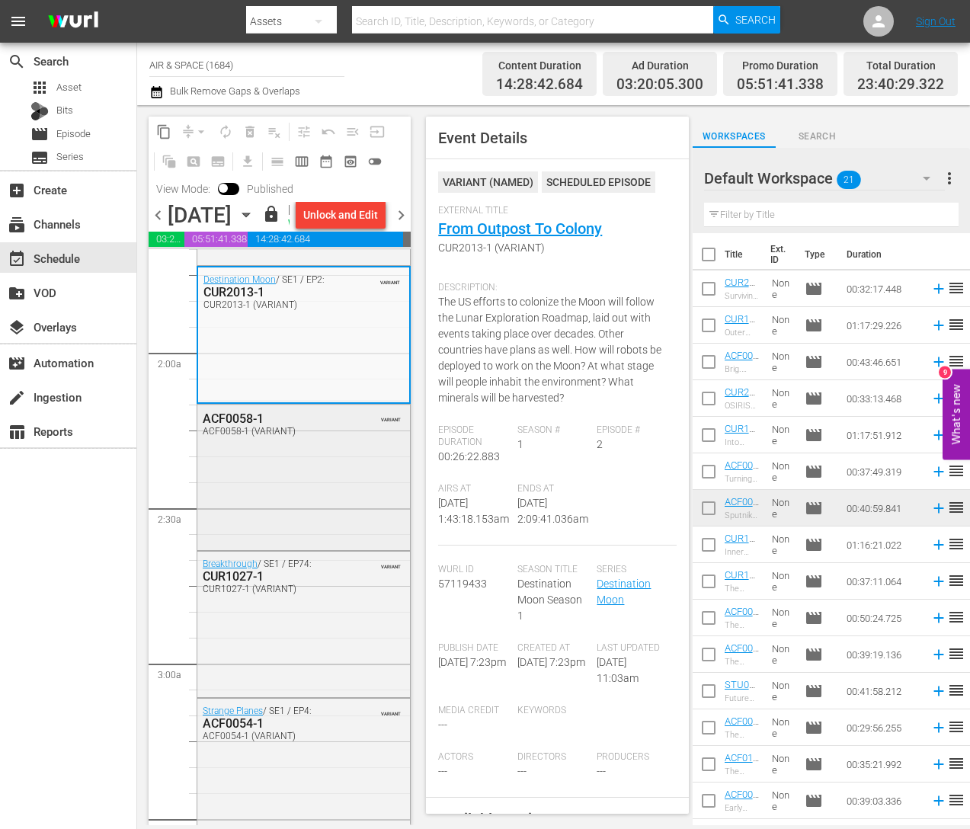
click at [240, 426] on div "ACF0058-1" at bounding box center [271, 418] width 136 height 14
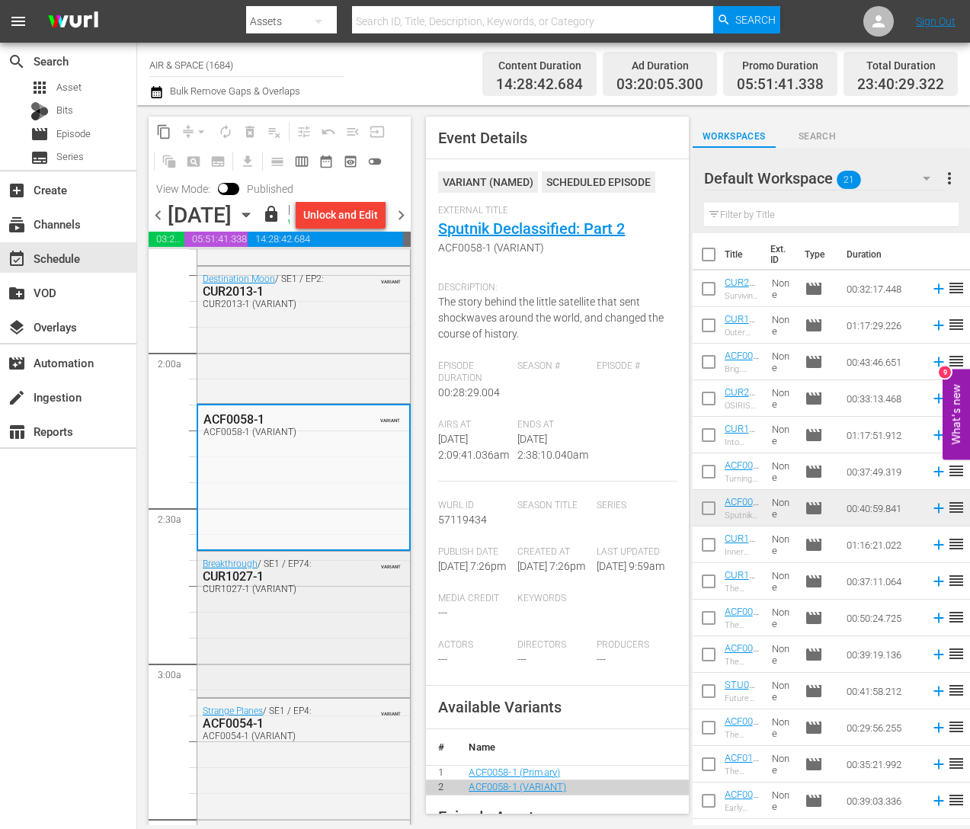
click at [231, 583] on div "CUR1027-1" at bounding box center [271, 576] width 136 height 14
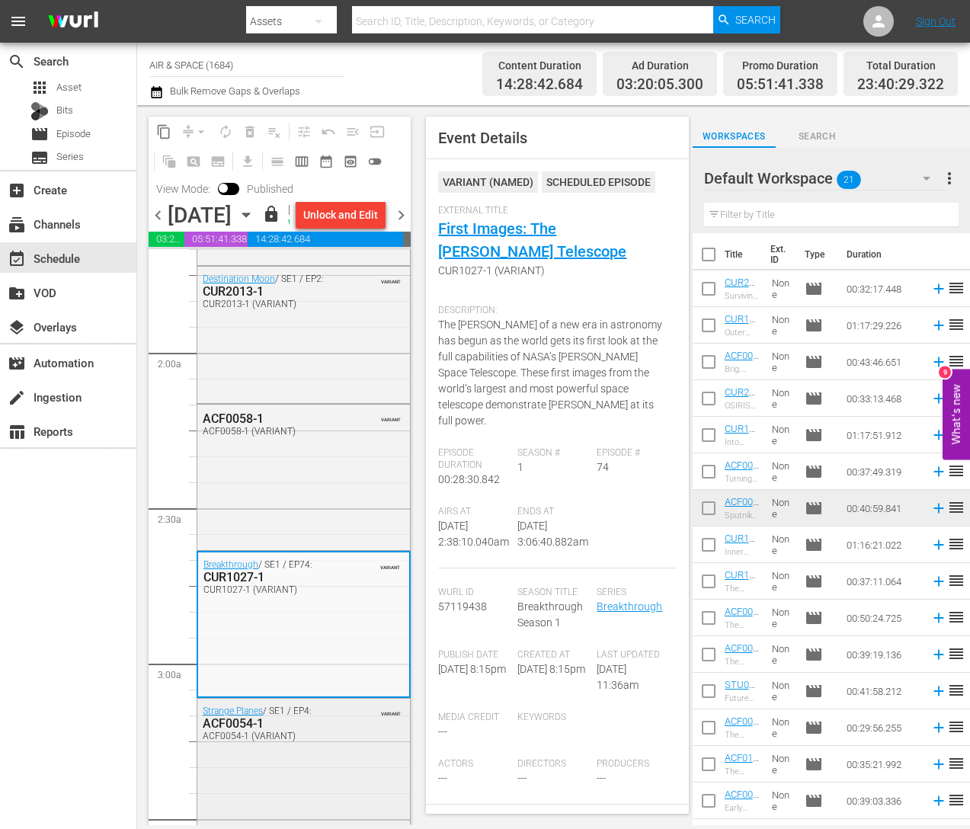
click at [238, 730] on div "ACF0054-1" at bounding box center [271, 723] width 136 height 14
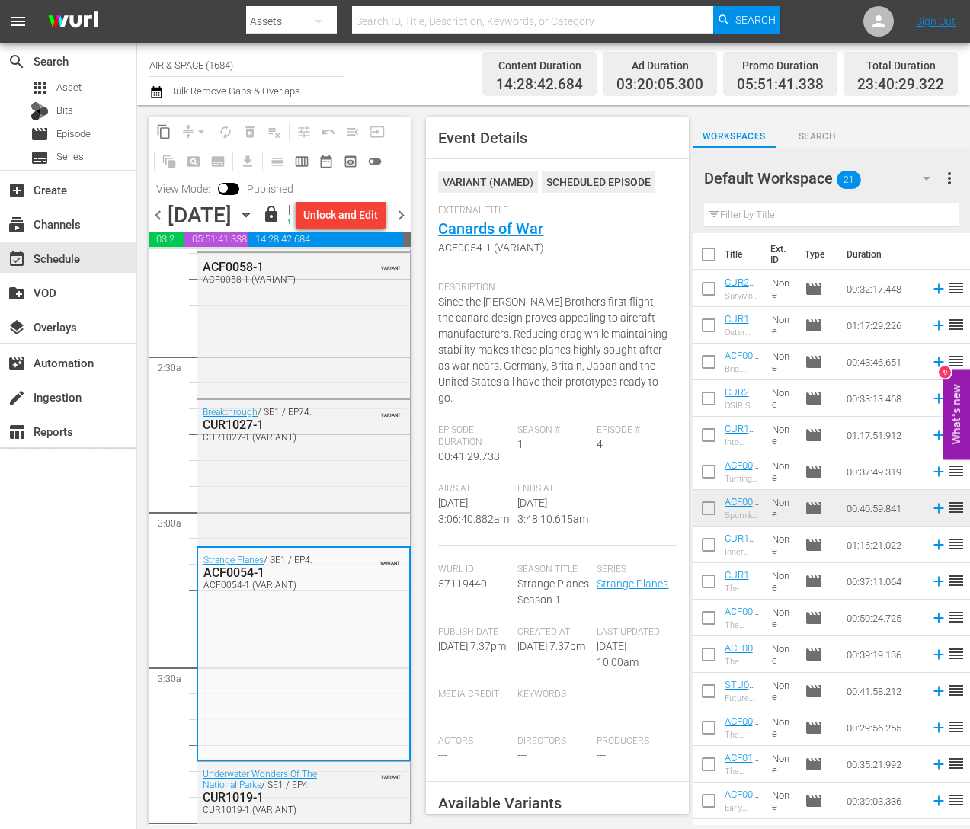
scroll to position [550, 0]
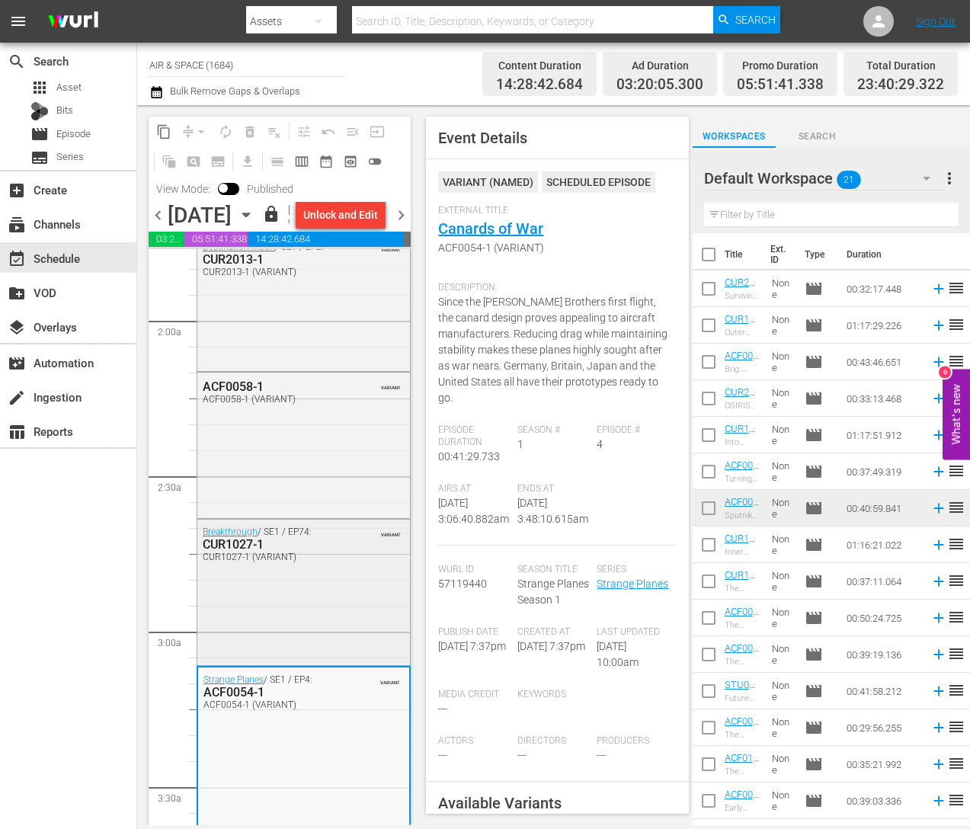
click at [240, 551] on div "CUR1027-1" at bounding box center [271, 544] width 136 height 14
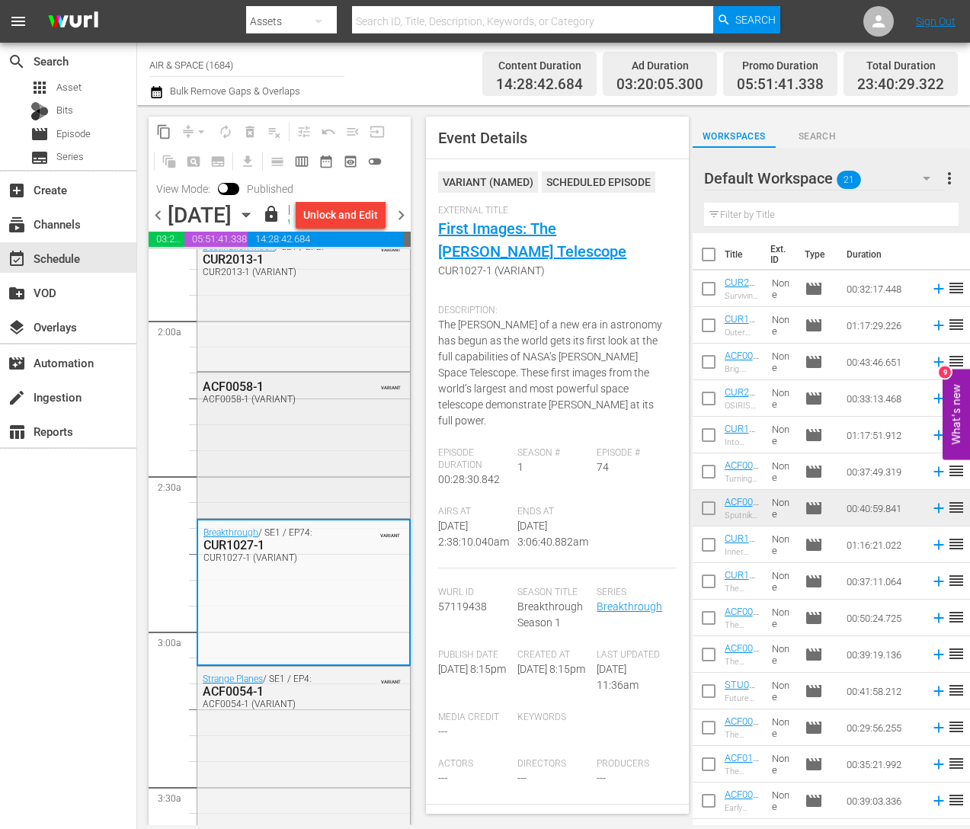
click at [247, 394] on div "ACF0058-1" at bounding box center [271, 386] width 136 height 14
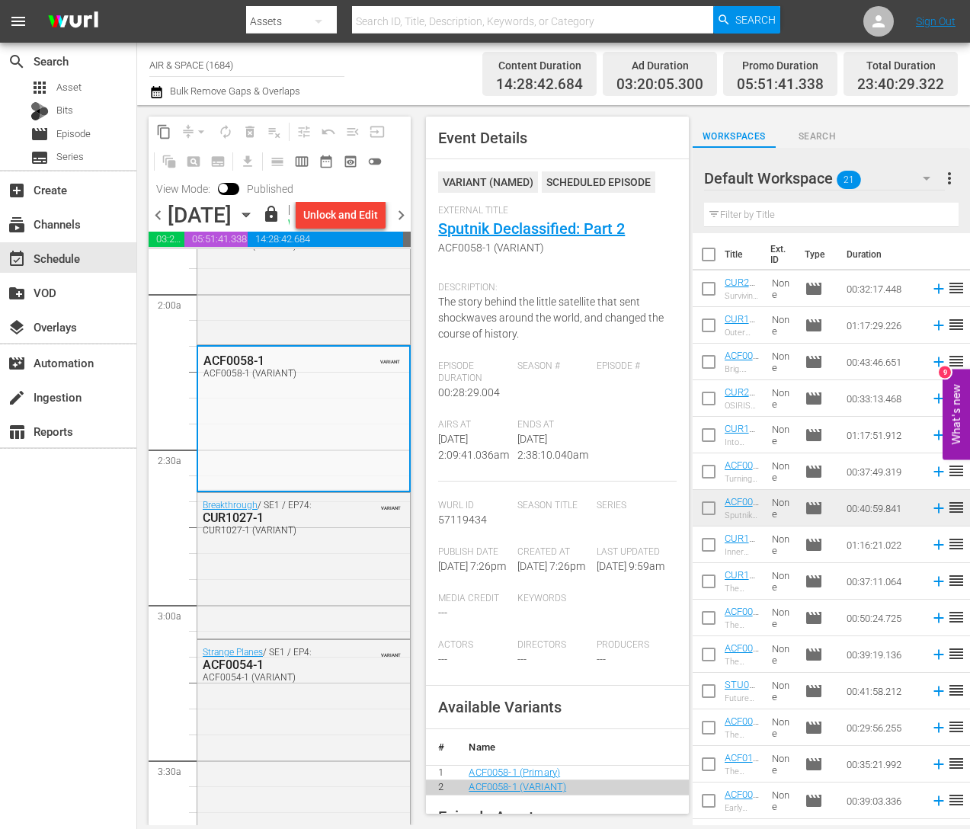
scroll to position [696, 0]
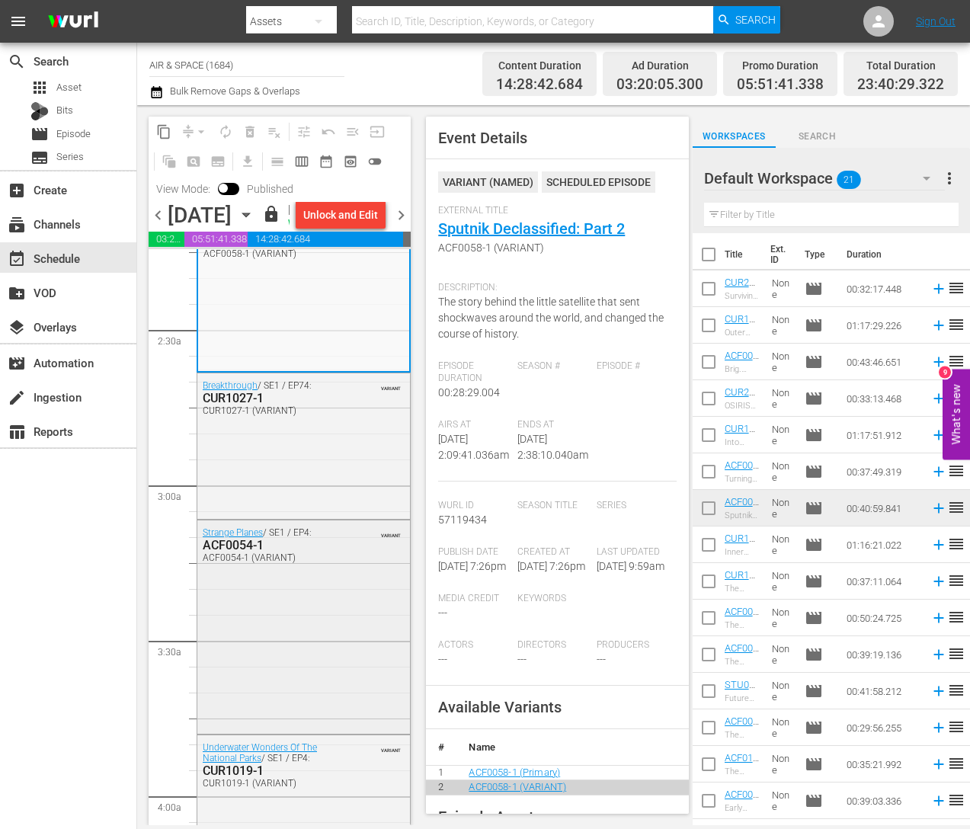
click at [224, 552] on div "ACF0054-1" at bounding box center [271, 545] width 136 height 14
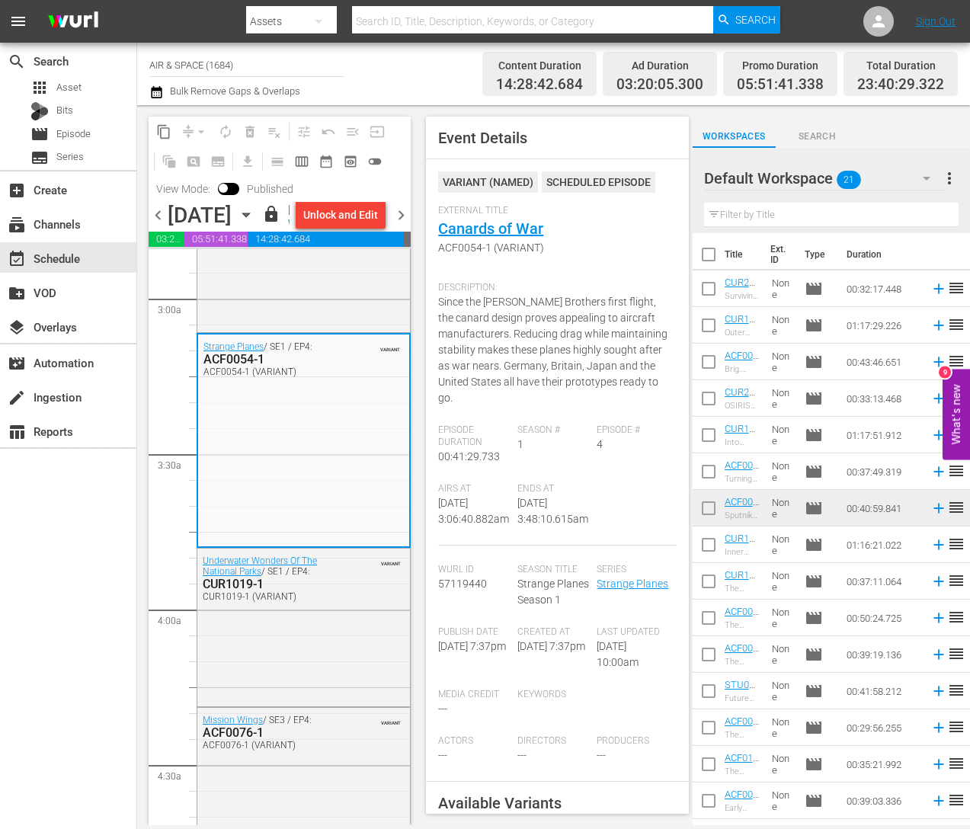
scroll to position [958, 0]
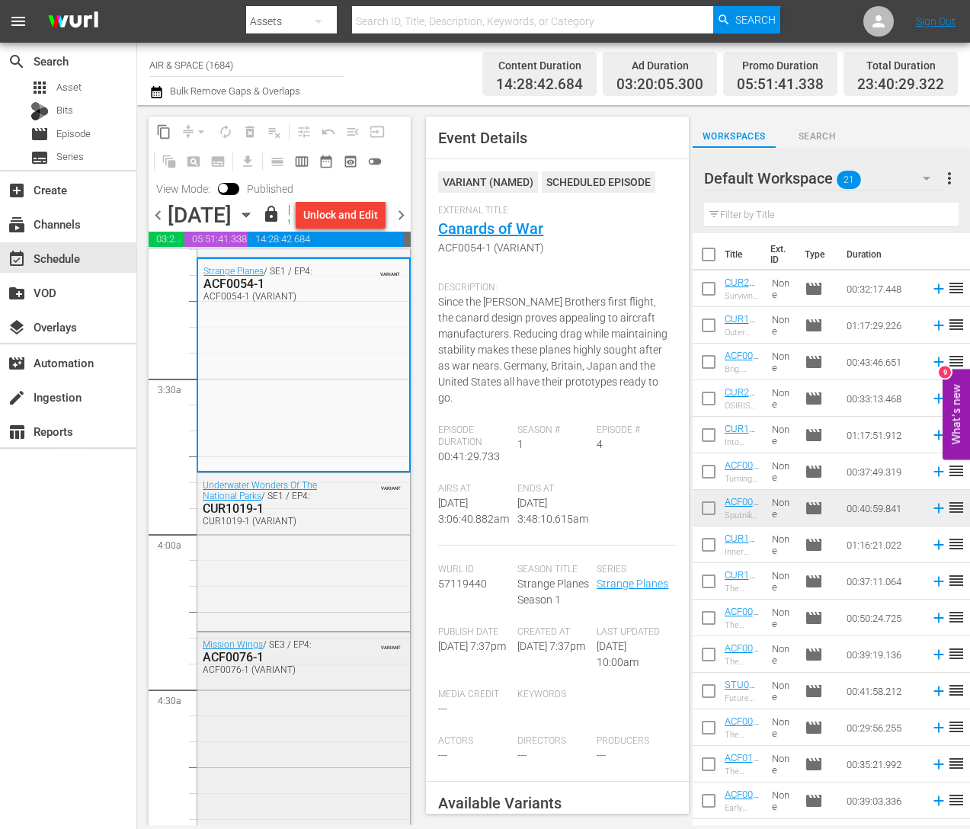
click at [247, 664] on div "ACF0076-1" at bounding box center [271, 657] width 136 height 14
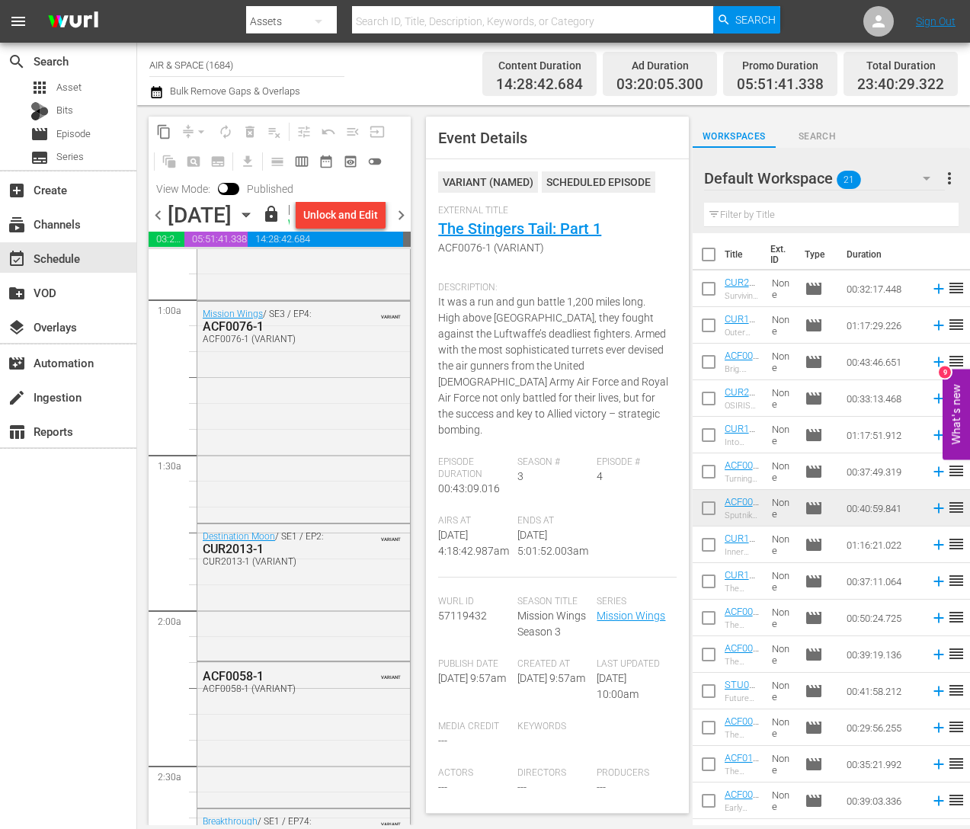
scroll to position [0, 0]
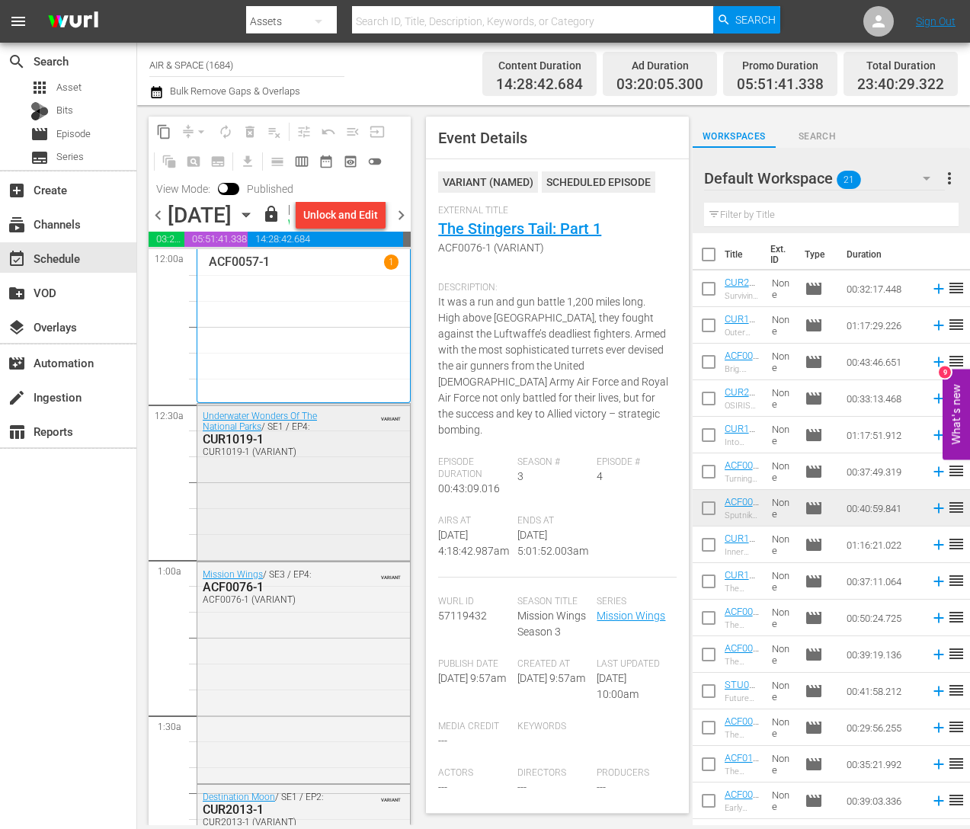
click at [238, 446] on div "CUR1019-1" at bounding box center [271, 439] width 136 height 14
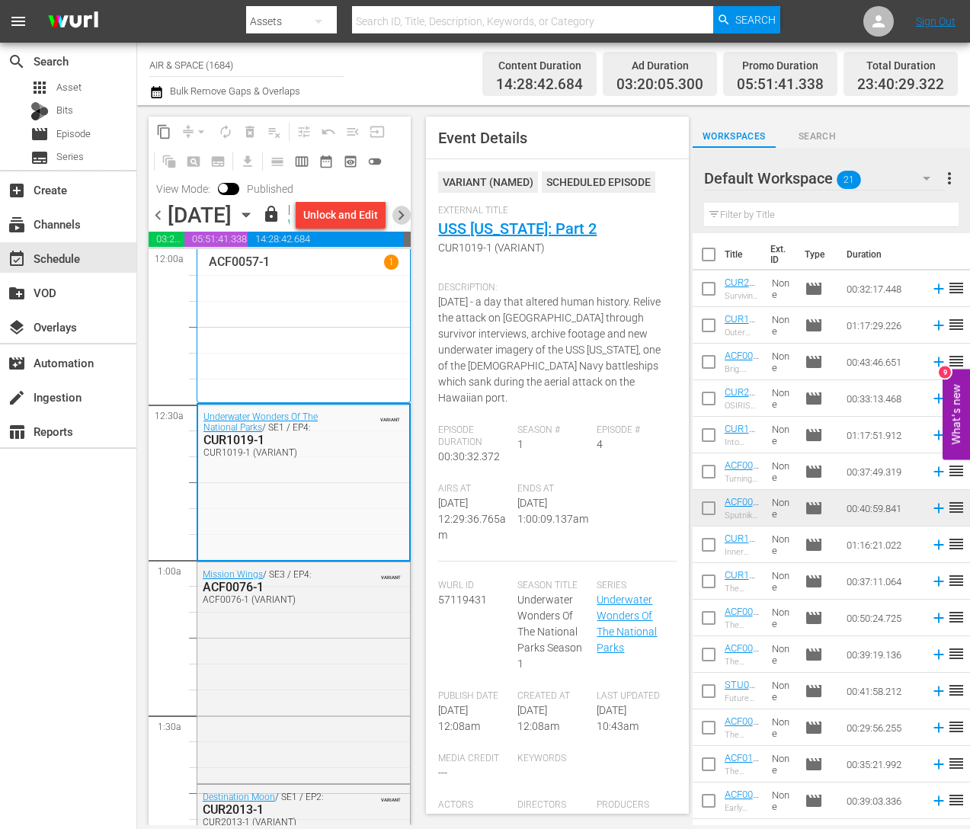
click at [401, 225] on span "chevron_right" at bounding box center [400, 215] width 19 height 19
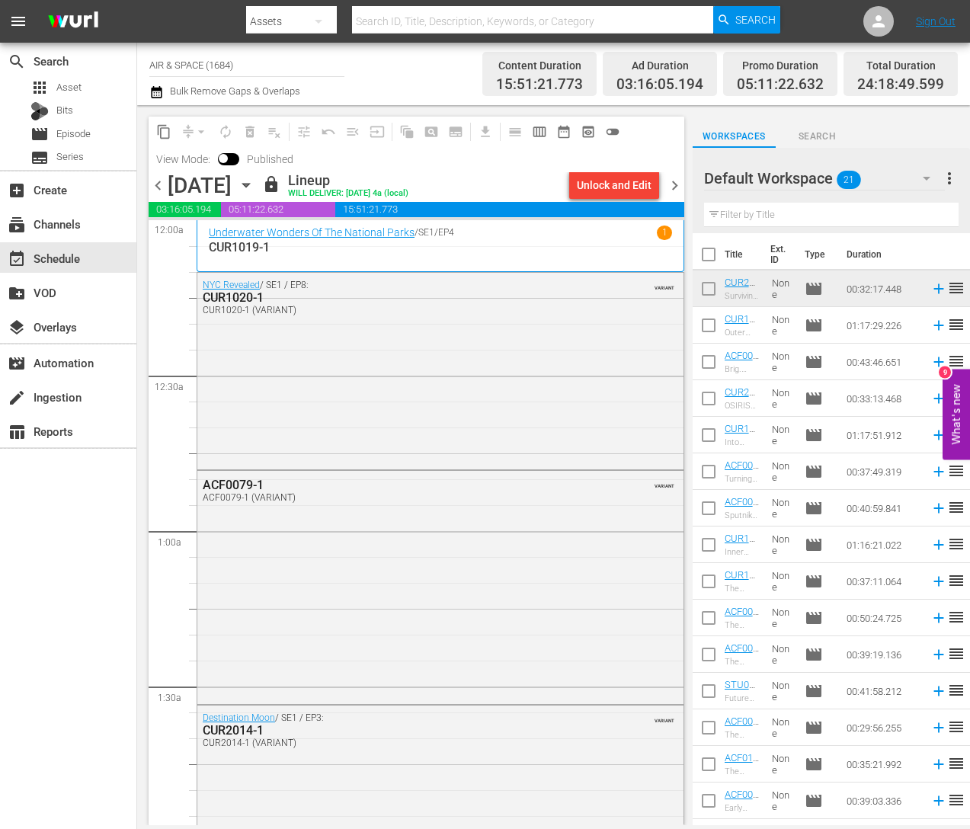
click at [673, 182] on span "chevron_right" at bounding box center [674, 185] width 19 height 19
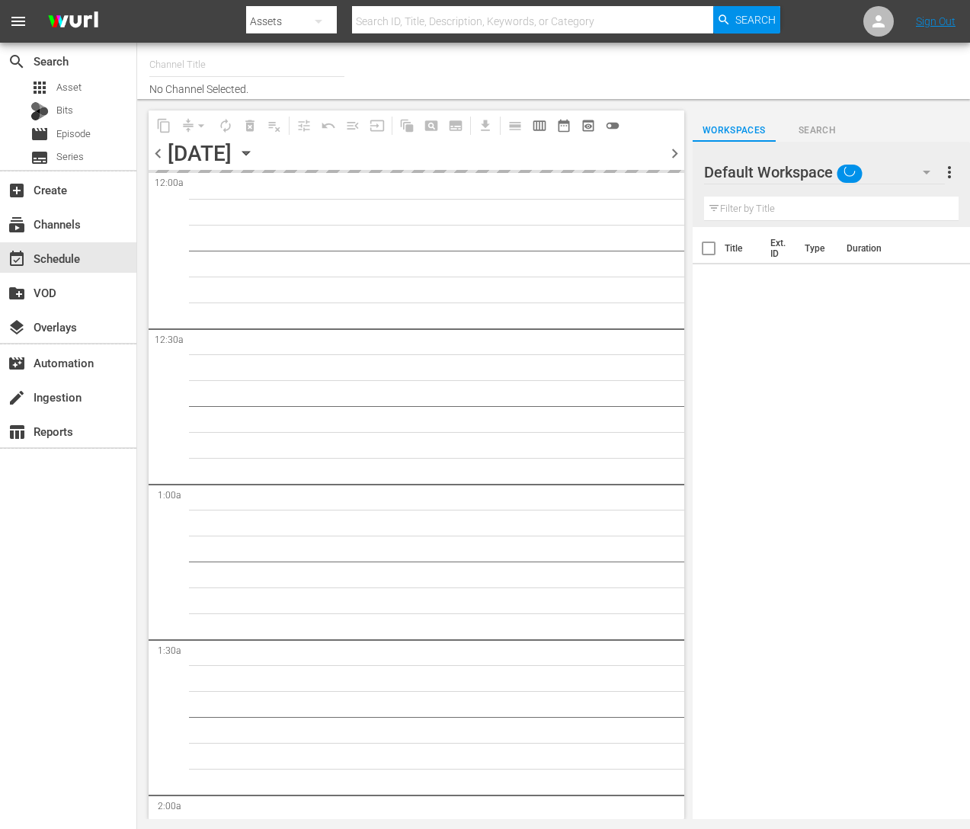
type input "AIR & SPACE (1684)"
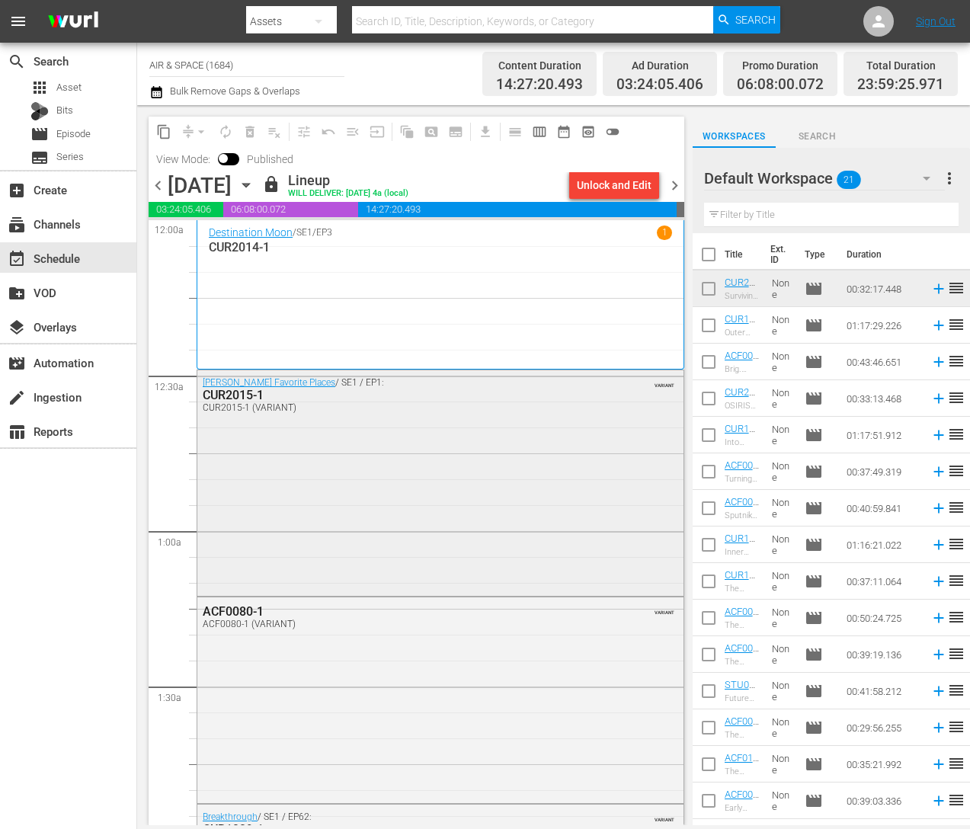
click at [235, 394] on div "CUR2015-1" at bounding box center [401, 395] width 397 height 14
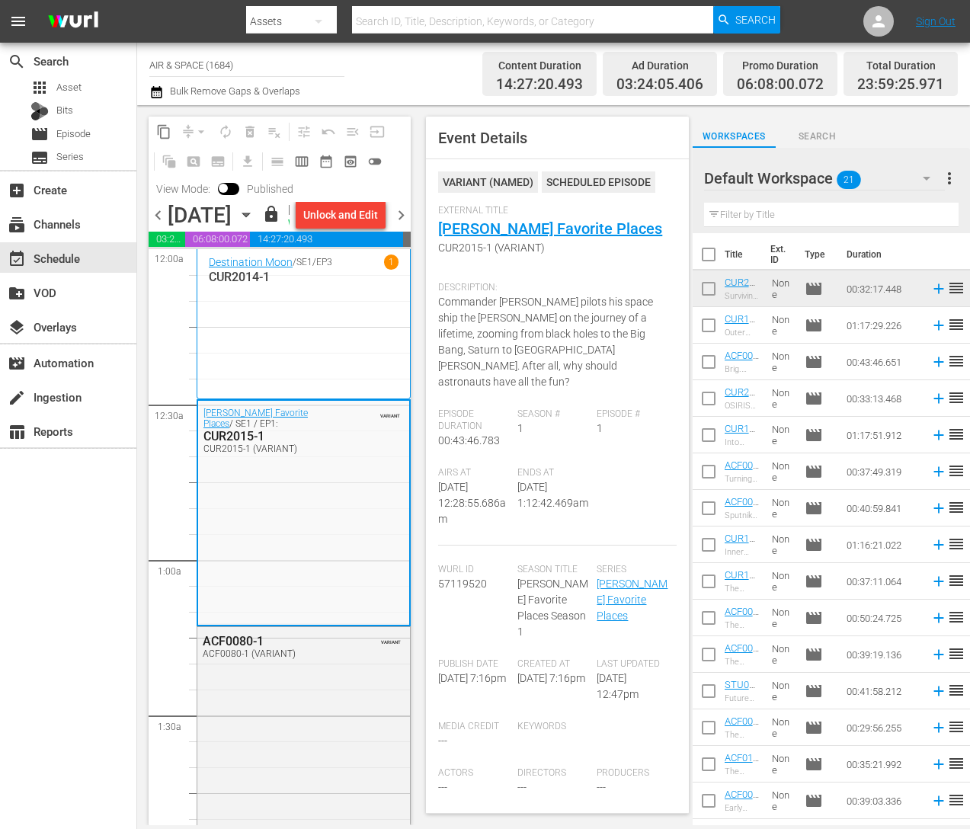
click at [398, 225] on span "chevron_right" at bounding box center [400, 215] width 19 height 19
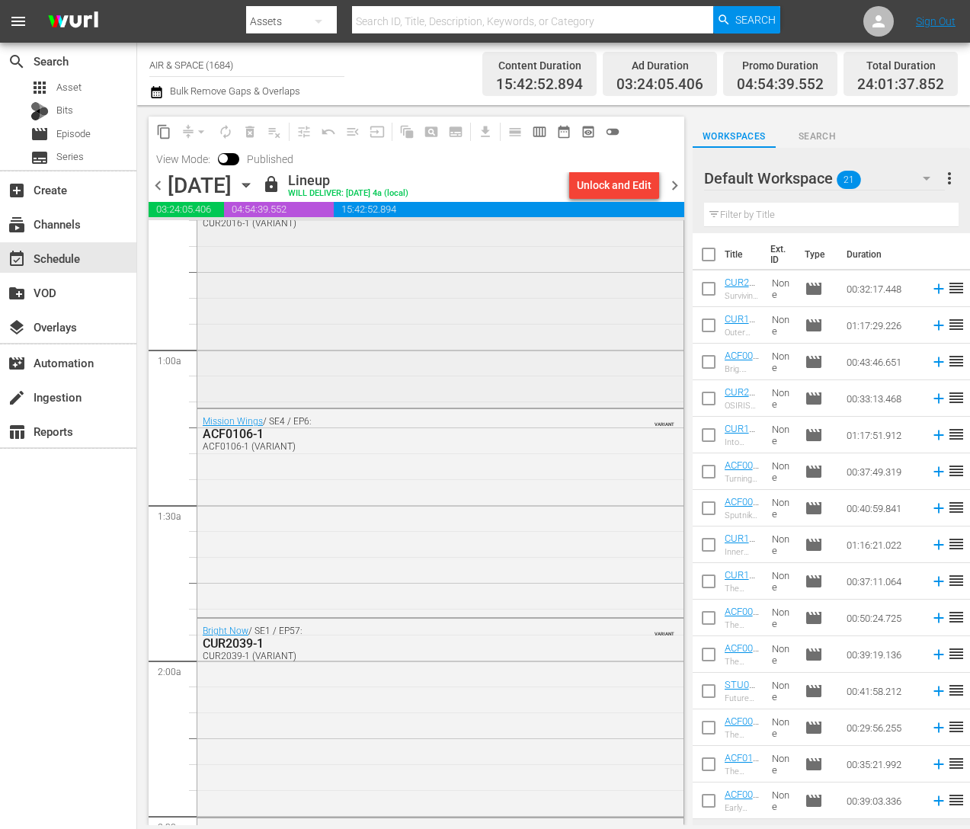
scroll to position [229, 0]
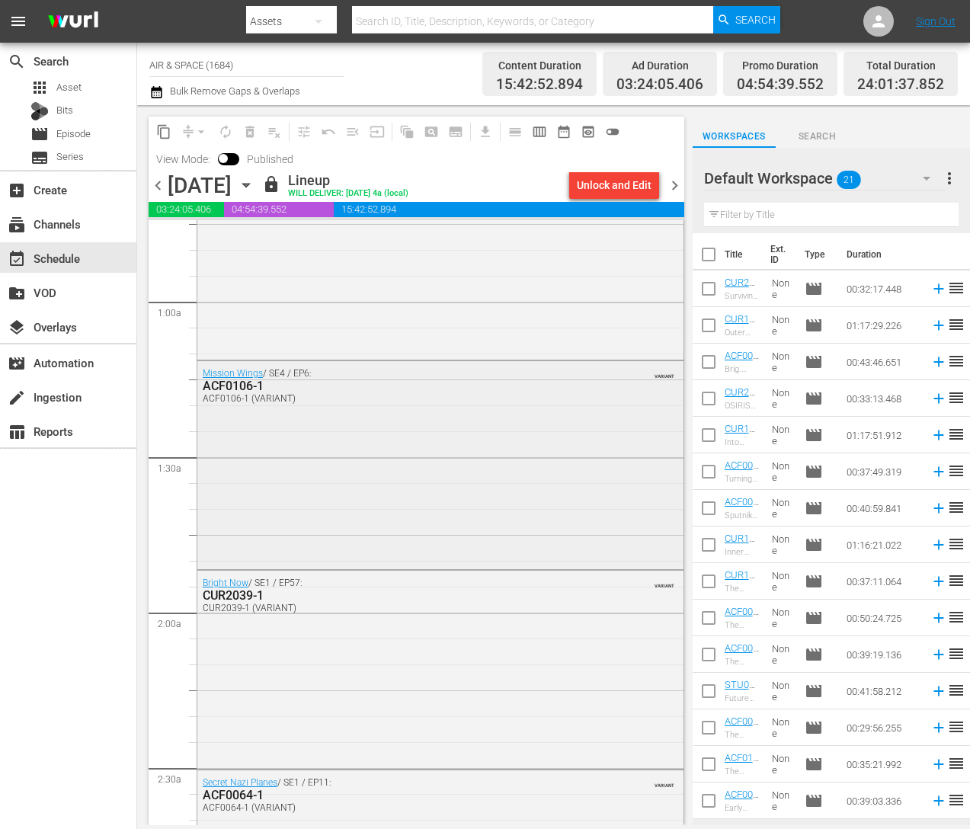
click at [245, 384] on div "ACF0106-1" at bounding box center [401, 386] width 397 height 14
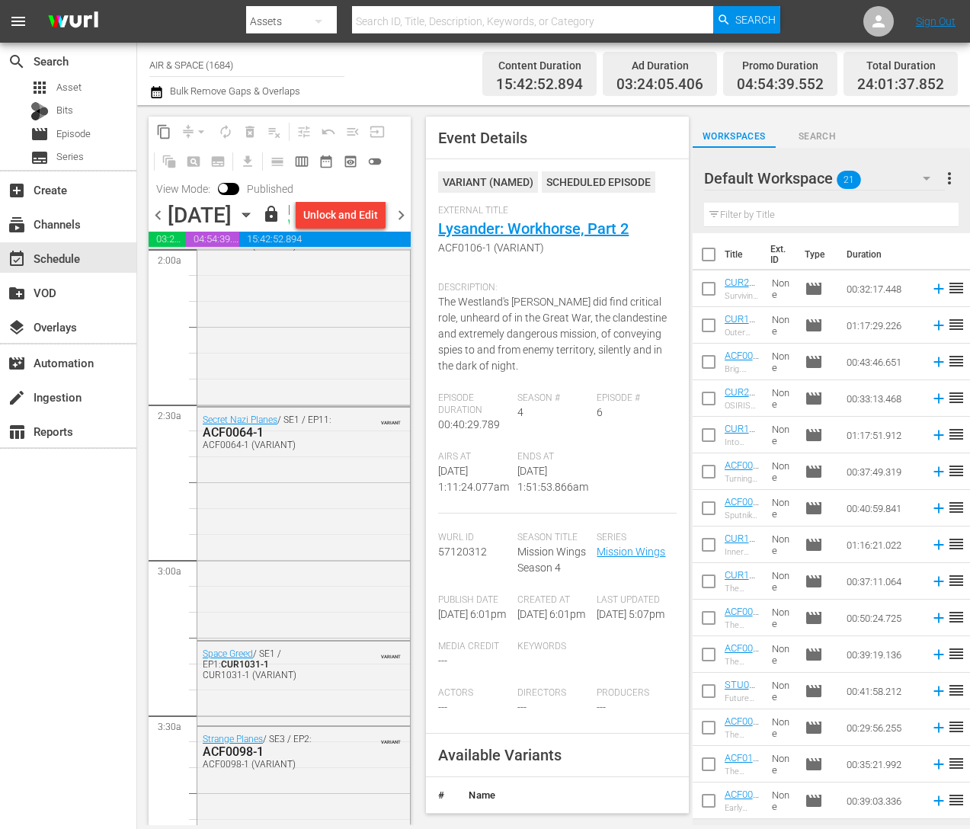
scroll to position [533, 0]
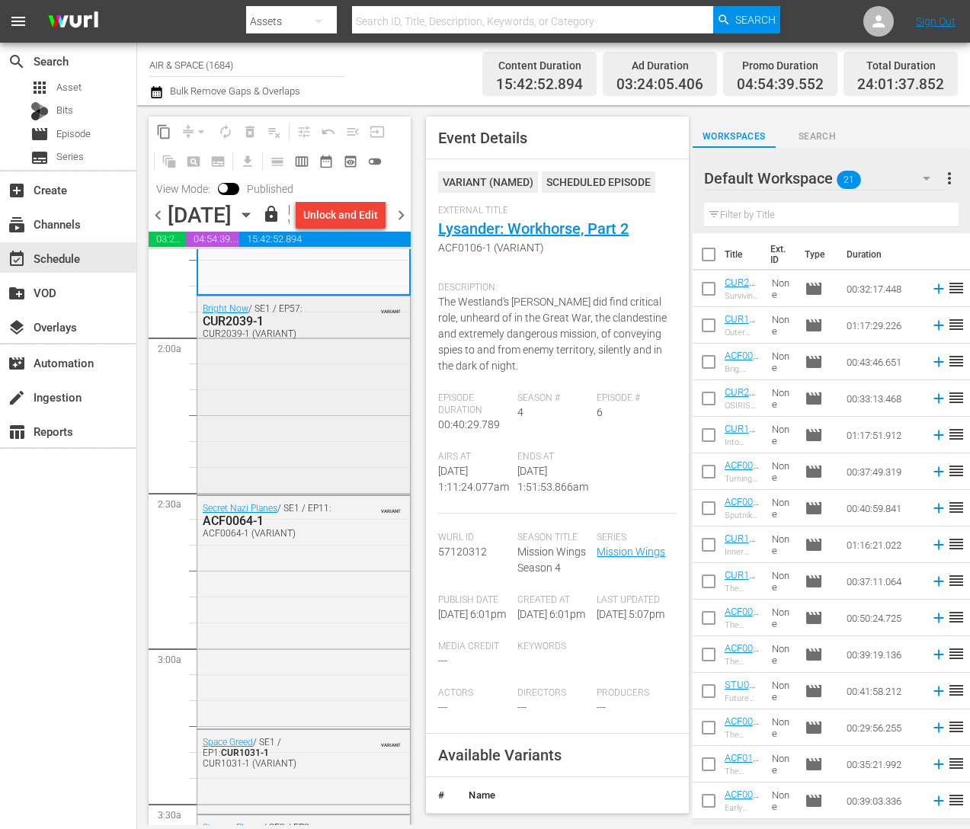
click at [245, 328] on div "CUR2039-1" at bounding box center [271, 321] width 136 height 14
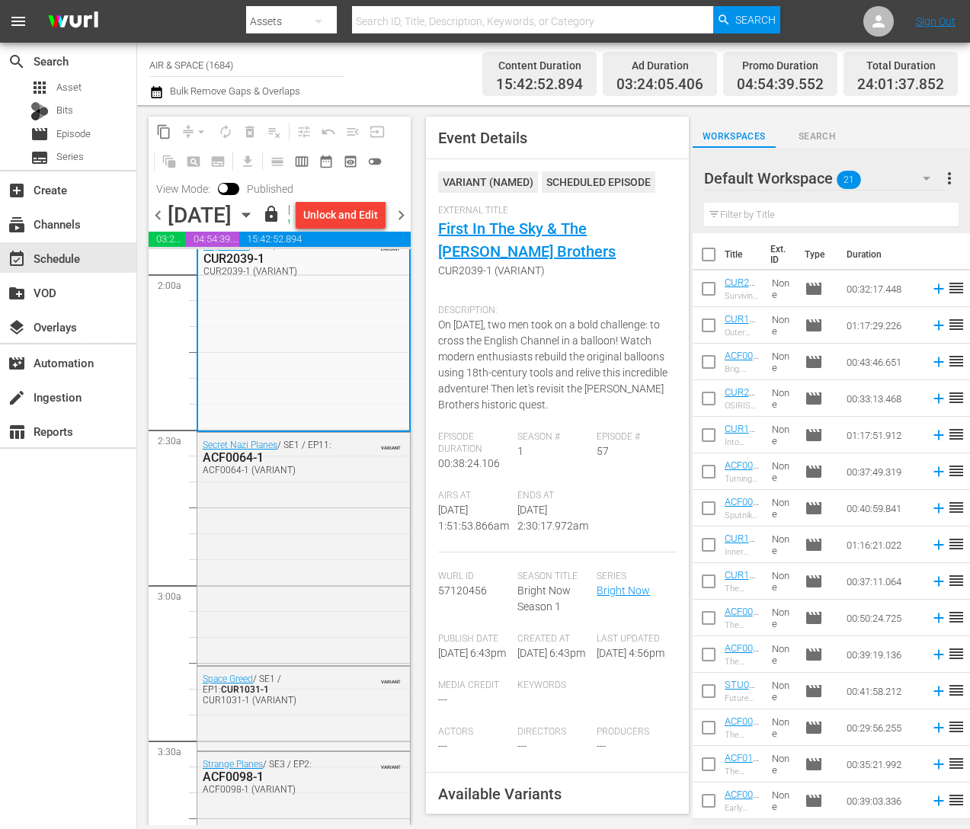
scroll to position [662, 0]
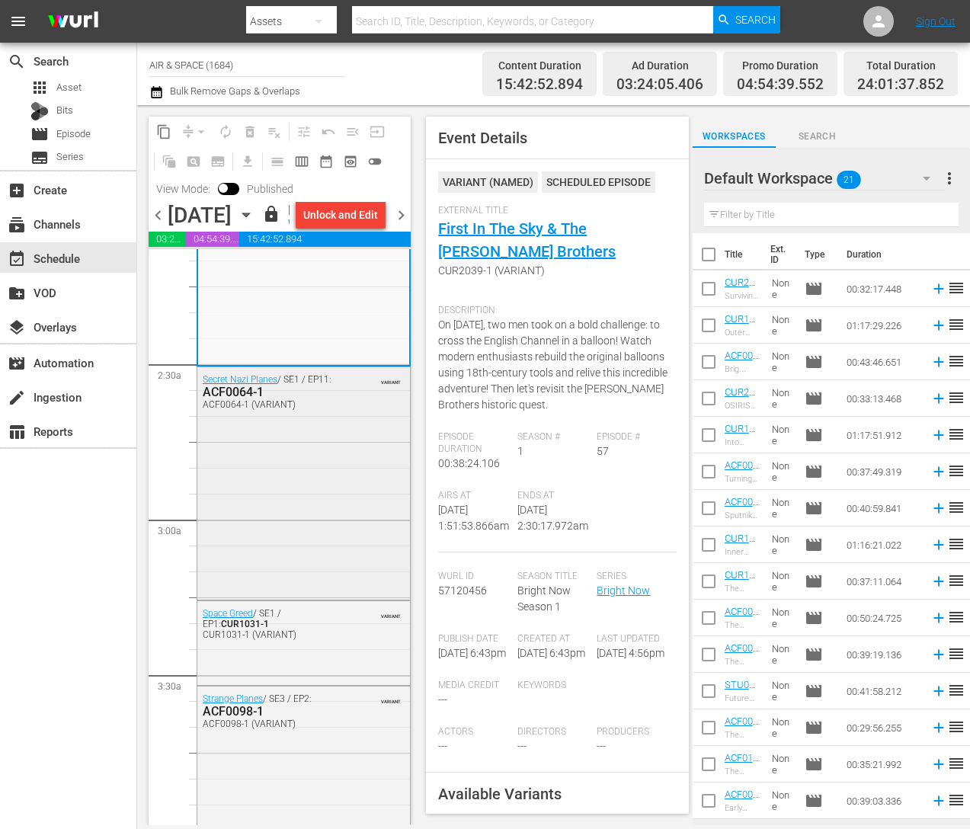
click at [243, 399] on div "ACF0064-1" at bounding box center [271, 392] width 136 height 14
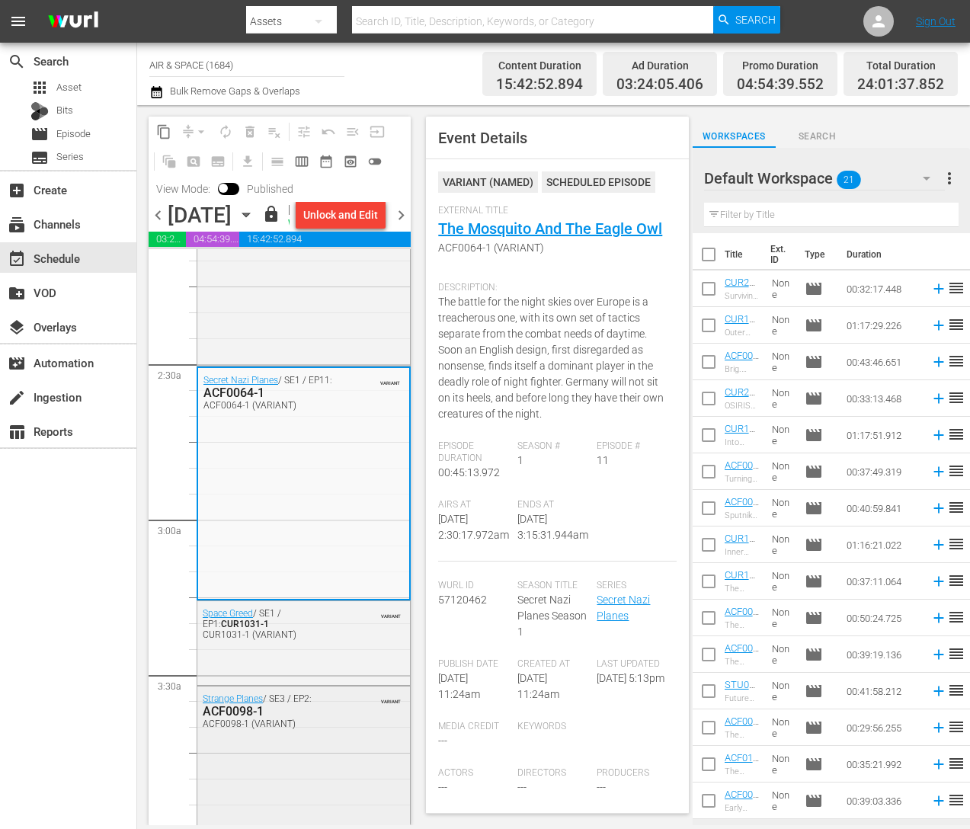
click at [240, 718] on div "ACF0098-1" at bounding box center [271, 711] width 136 height 14
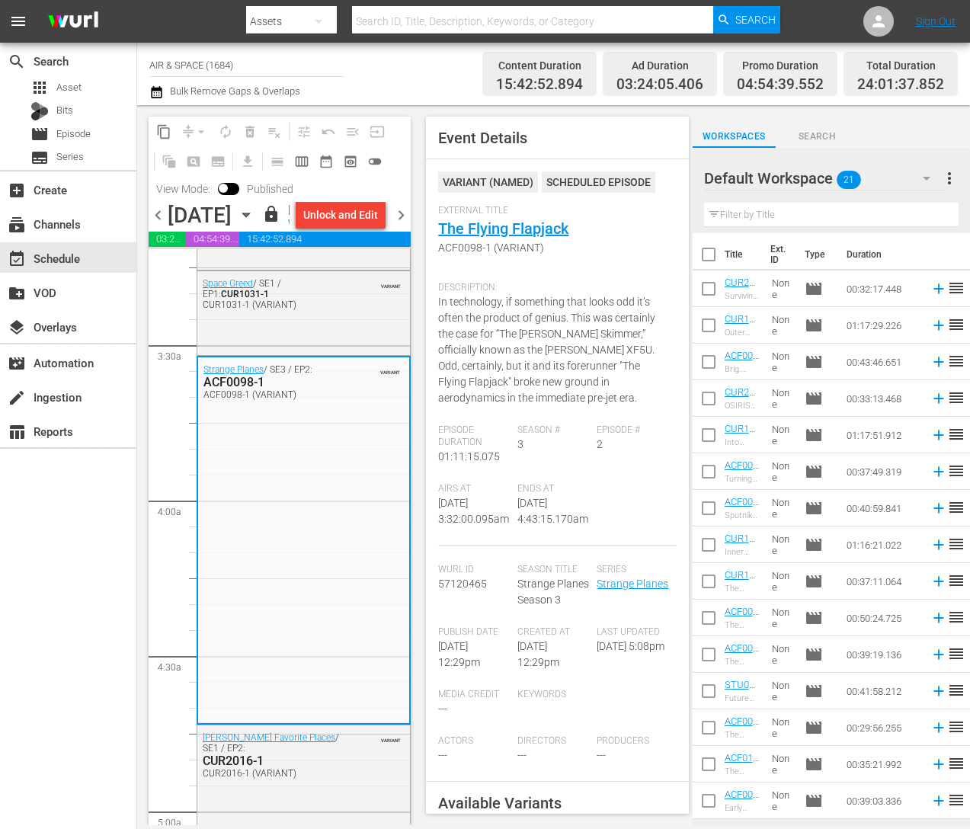
scroll to position [1036, 0]
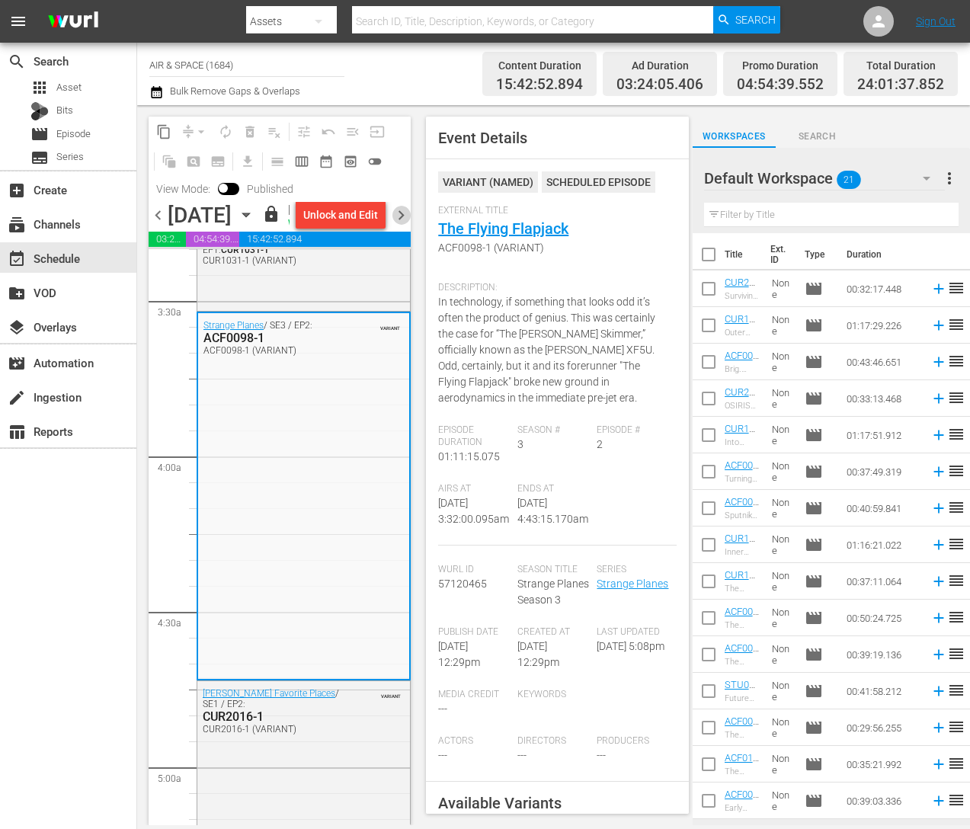
click at [402, 225] on span "chevron_right" at bounding box center [400, 215] width 19 height 19
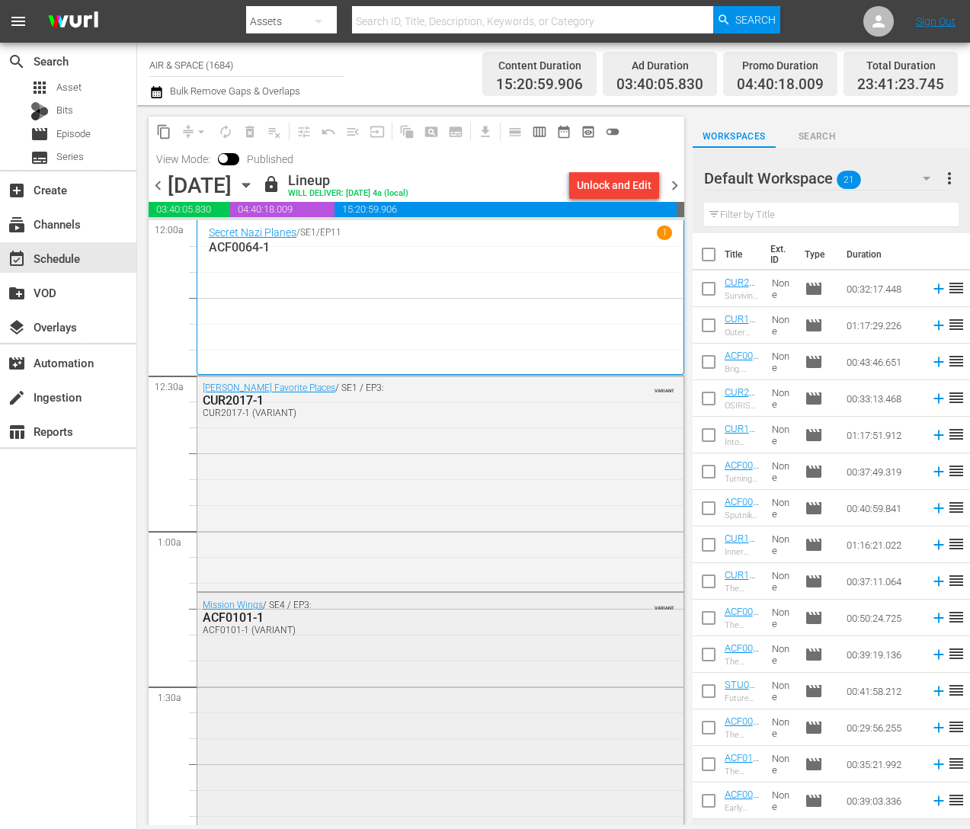
click at [252, 619] on div "ACF0101-1" at bounding box center [401, 617] width 397 height 14
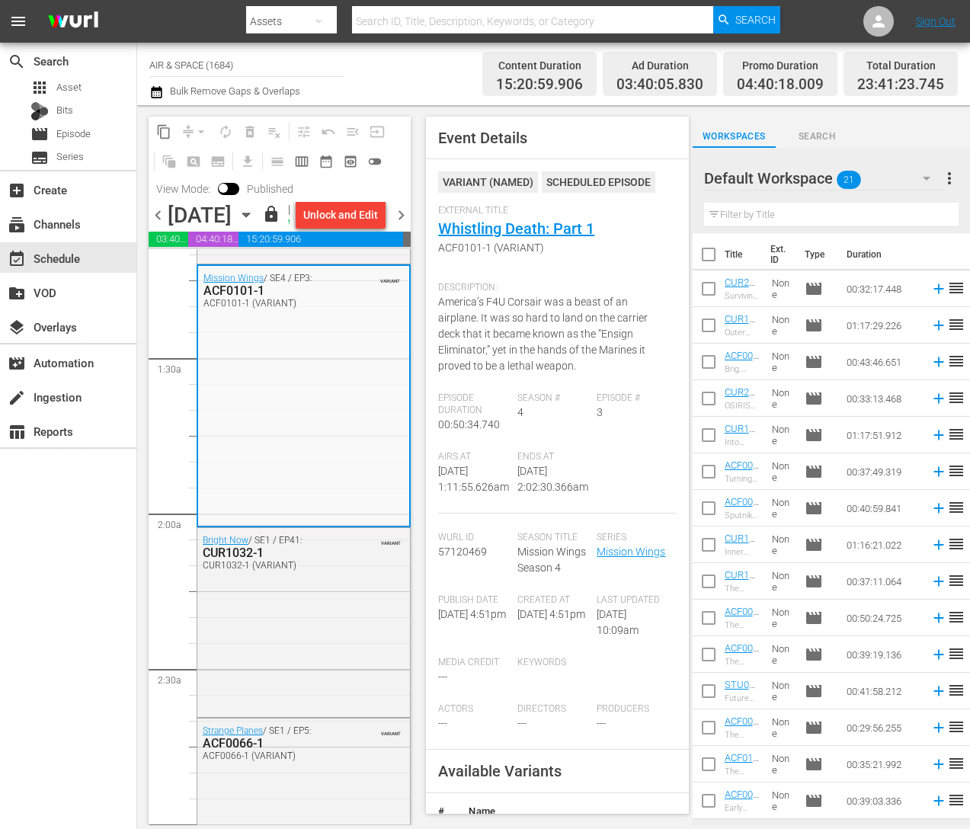
scroll to position [422, 0]
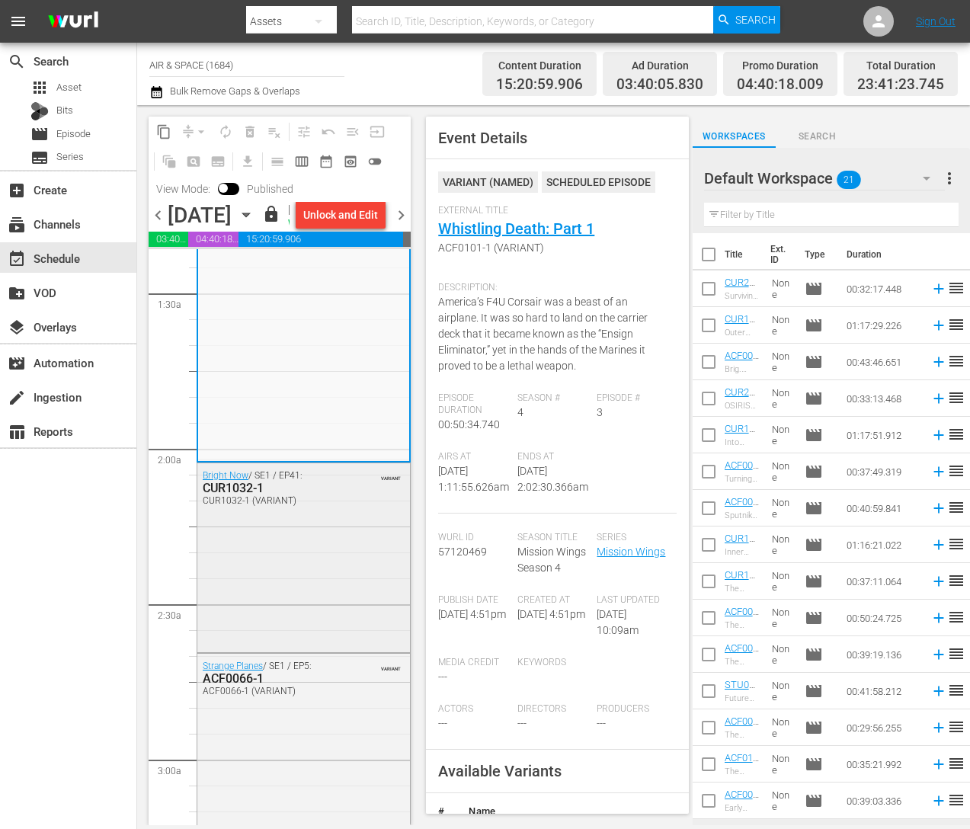
click at [243, 495] on div "CUR1032-1" at bounding box center [271, 488] width 136 height 14
